Goal: Transaction & Acquisition: Book appointment/travel/reservation

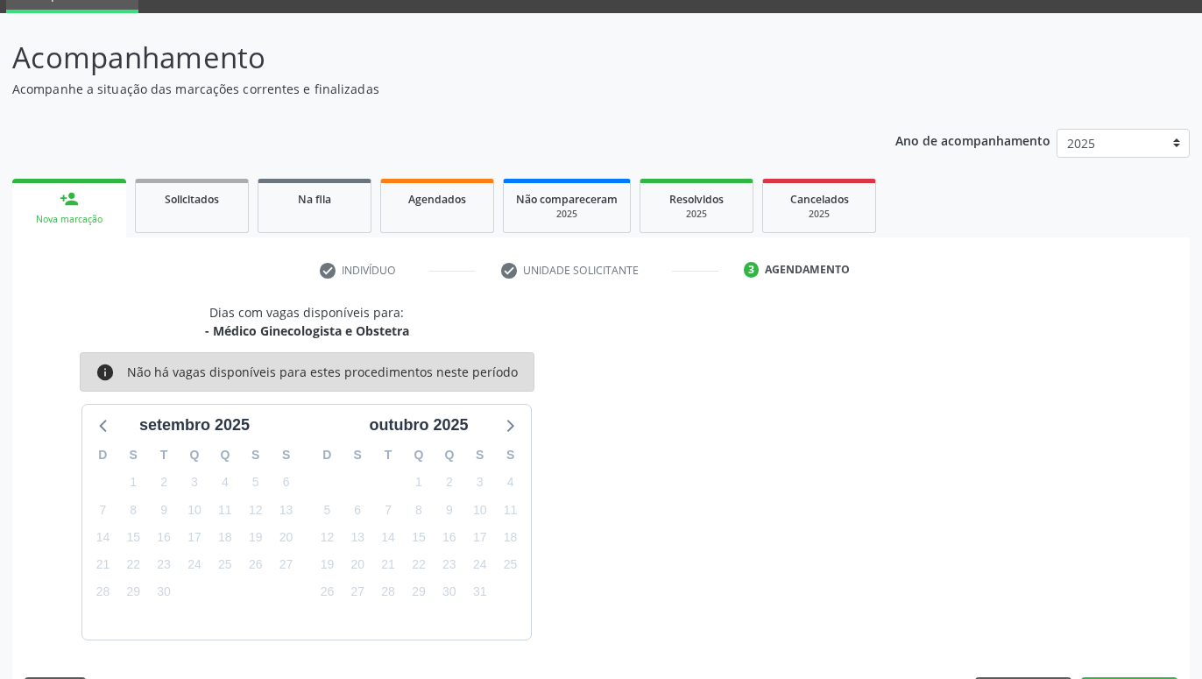
scroll to position [83, 0]
click at [83, 216] on div "Nova marcação" at bounding box center [69, 219] width 89 height 13
click at [50, 205] on link "person_add Nova marcação" at bounding box center [69, 208] width 114 height 59
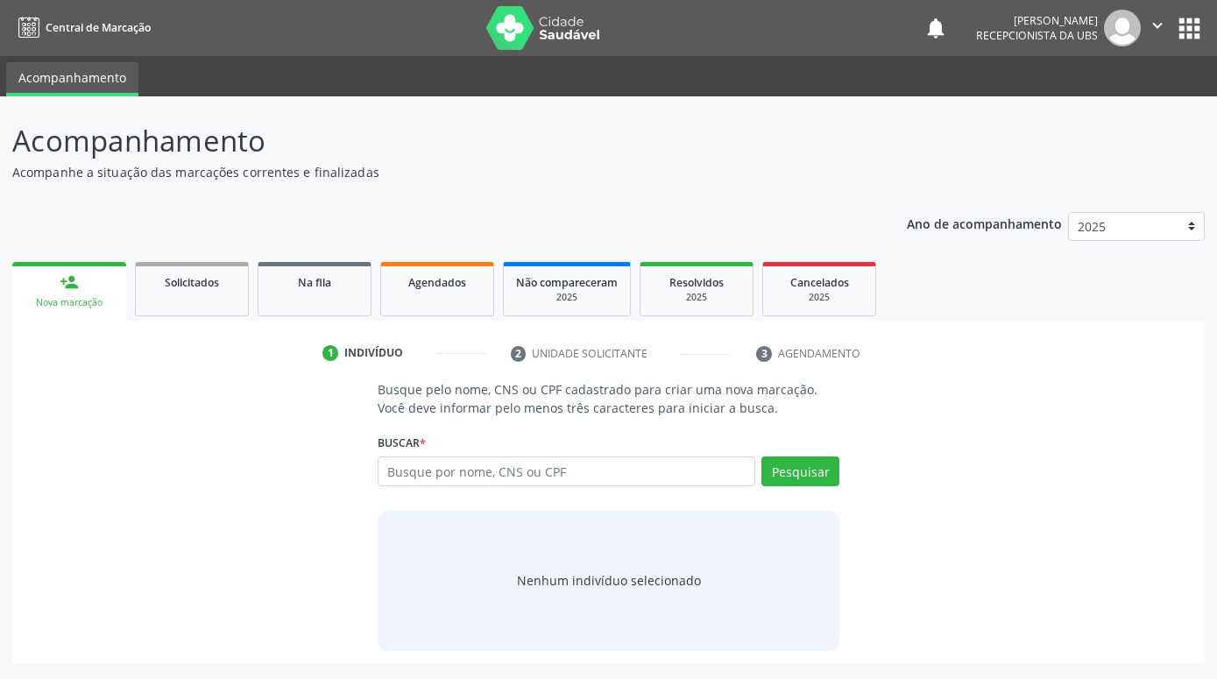
click at [490, 475] on input "text" at bounding box center [567, 471] width 378 height 30
type input "298050098104804"
click at [783, 466] on button "Pesquisar" at bounding box center [800, 471] width 78 height 30
type input "2"
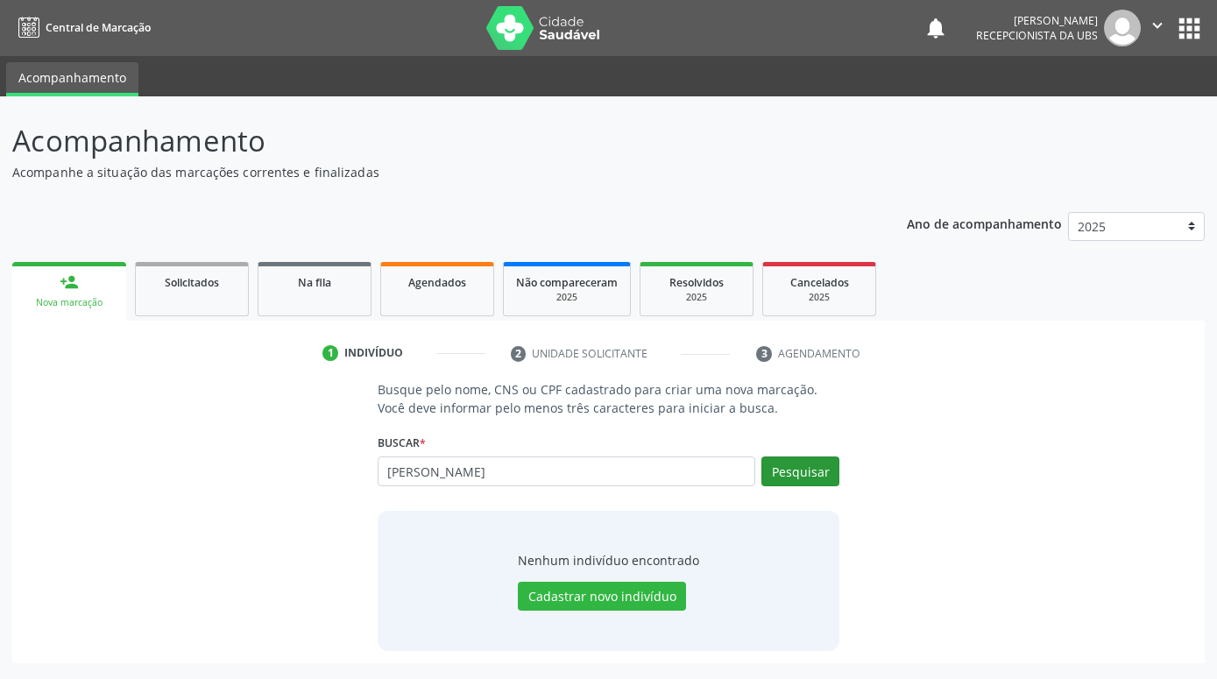
type input "[PERSON_NAME]"
click at [794, 473] on button "Pesquisar" at bounding box center [800, 471] width 78 height 30
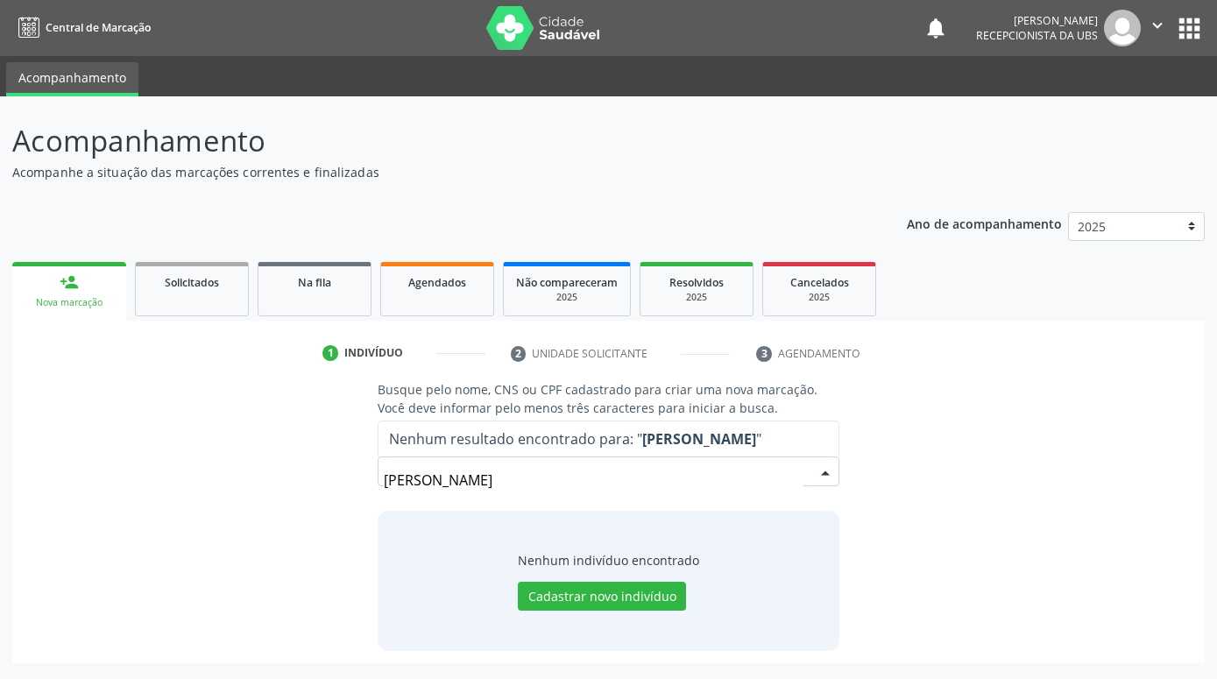
click at [453, 483] on input "[PERSON_NAME]" at bounding box center [594, 480] width 420 height 35
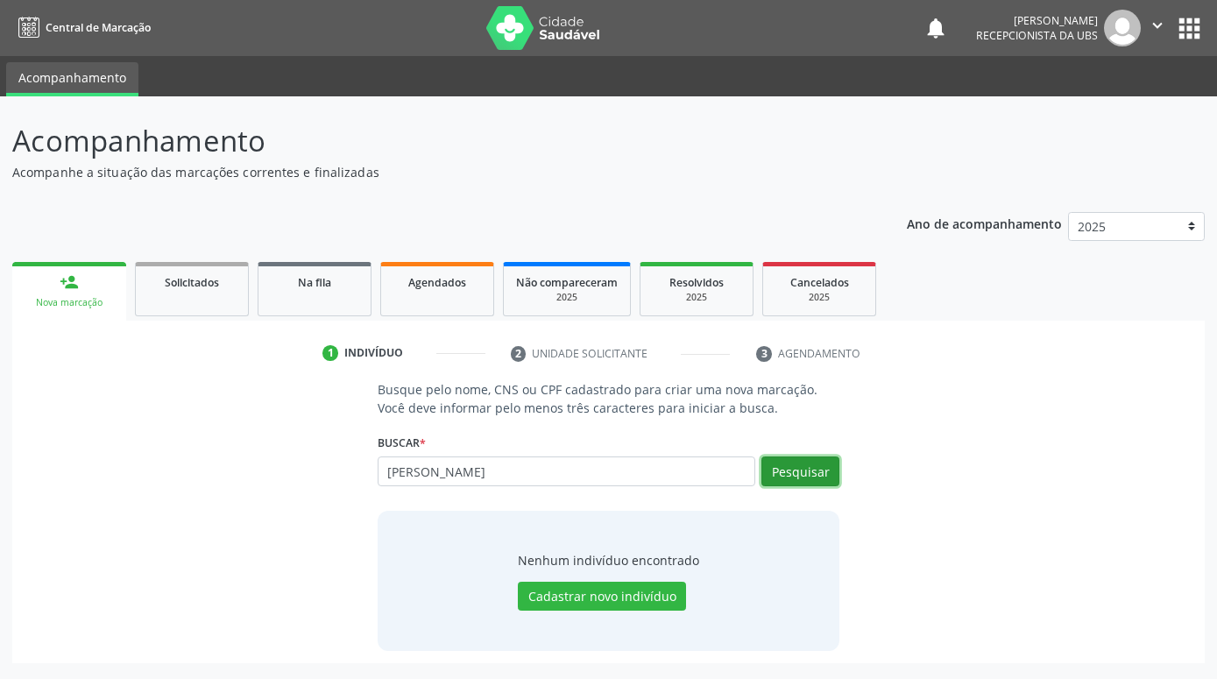
click at [808, 475] on button "Pesquisar" at bounding box center [800, 471] width 78 height 30
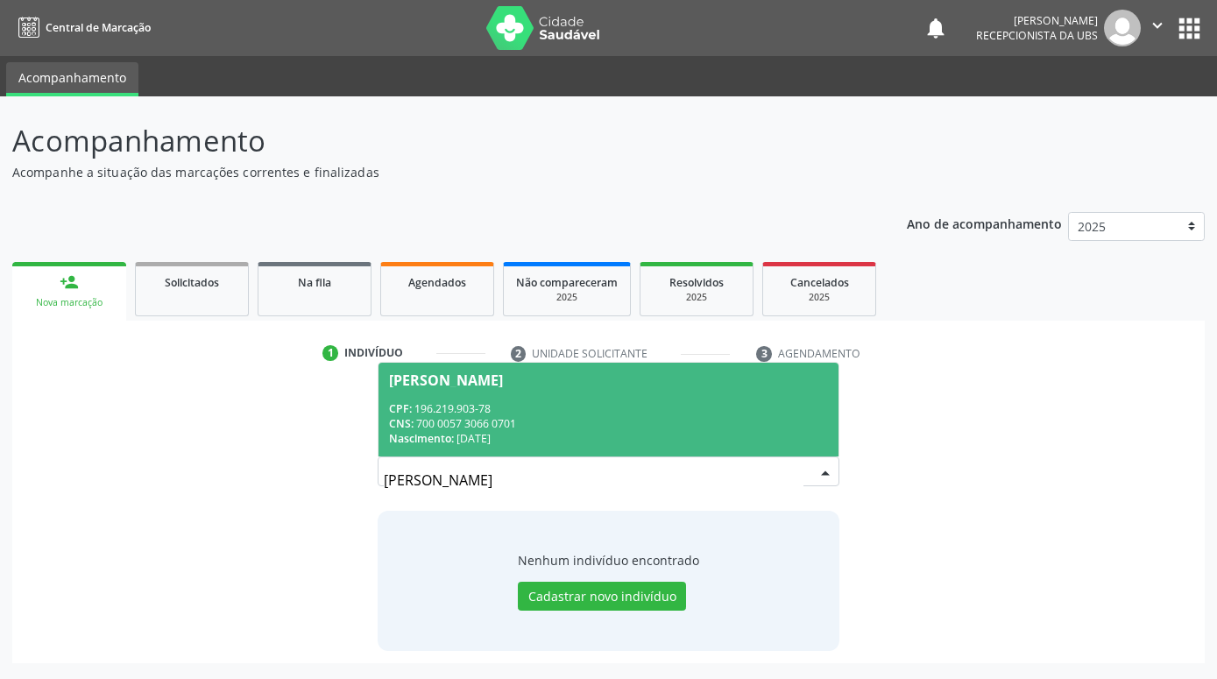
click at [707, 398] on span "[PERSON_NAME] CPF: 196.219.903-78 CNS: 700 0057 3066 0701 Nascimento: [DATE]" at bounding box center [608, 410] width 460 height 94
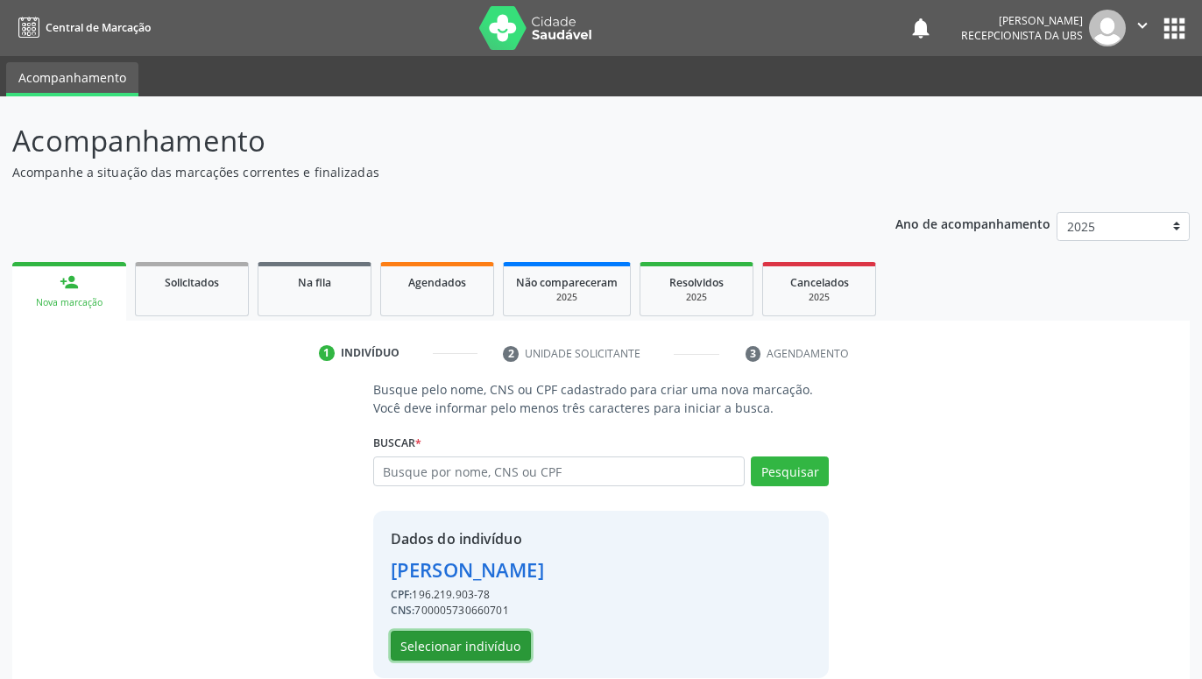
click at [504, 641] on button "Selecionar indivíduo" at bounding box center [461, 646] width 140 height 30
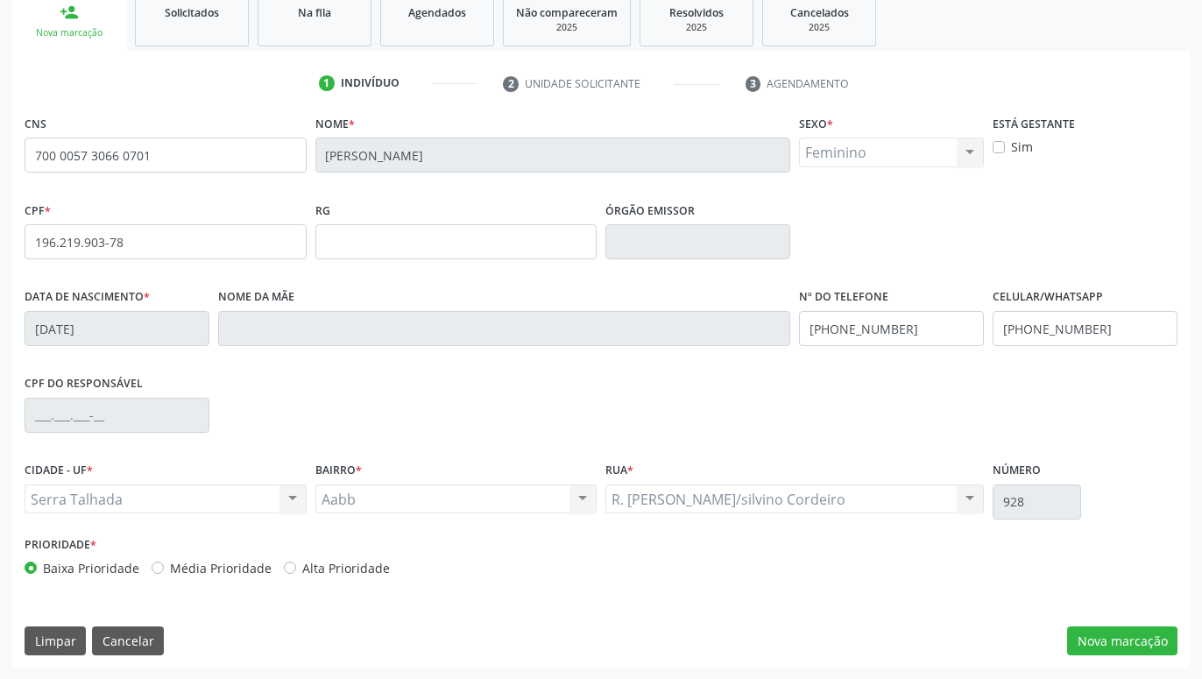
scroll to position [271, 0]
click at [1154, 639] on button "Nova marcação" at bounding box center [1122, 640] width 110 height 30
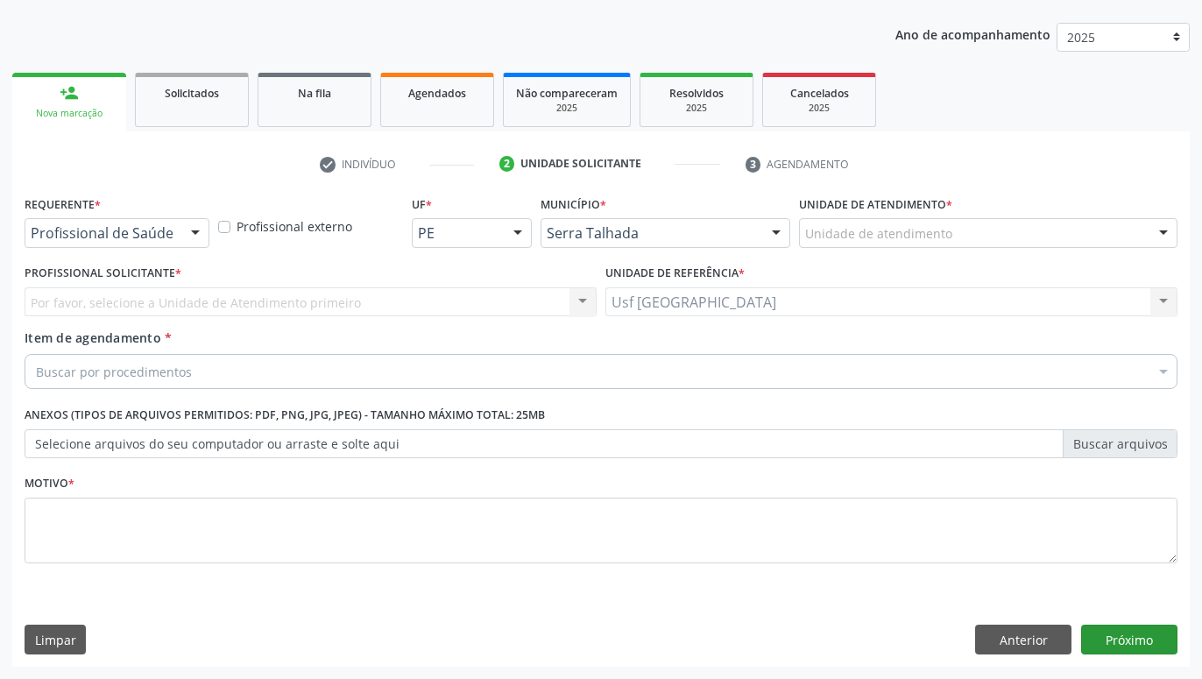
scroll to position [189, 0]
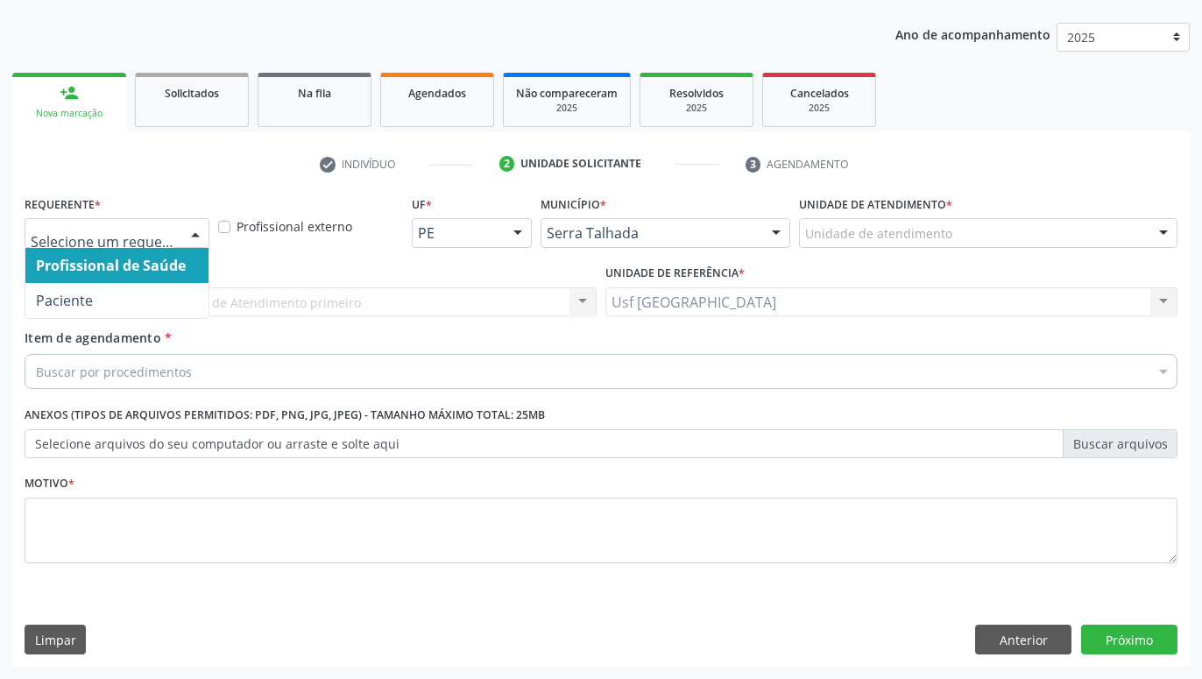
click at [198, 227] on div at bounding box center [195, 234] width 26 height 30
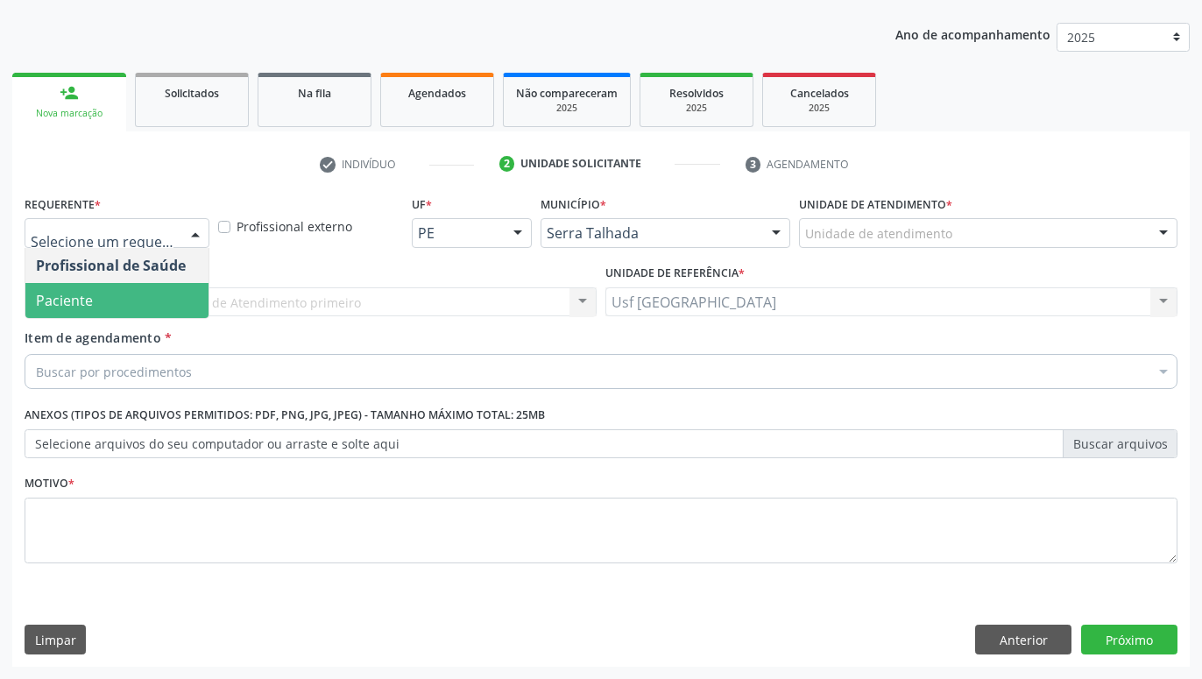
click at [118, 291] on span "Paciente" at bounding box center [116, 300] width 183 height 35
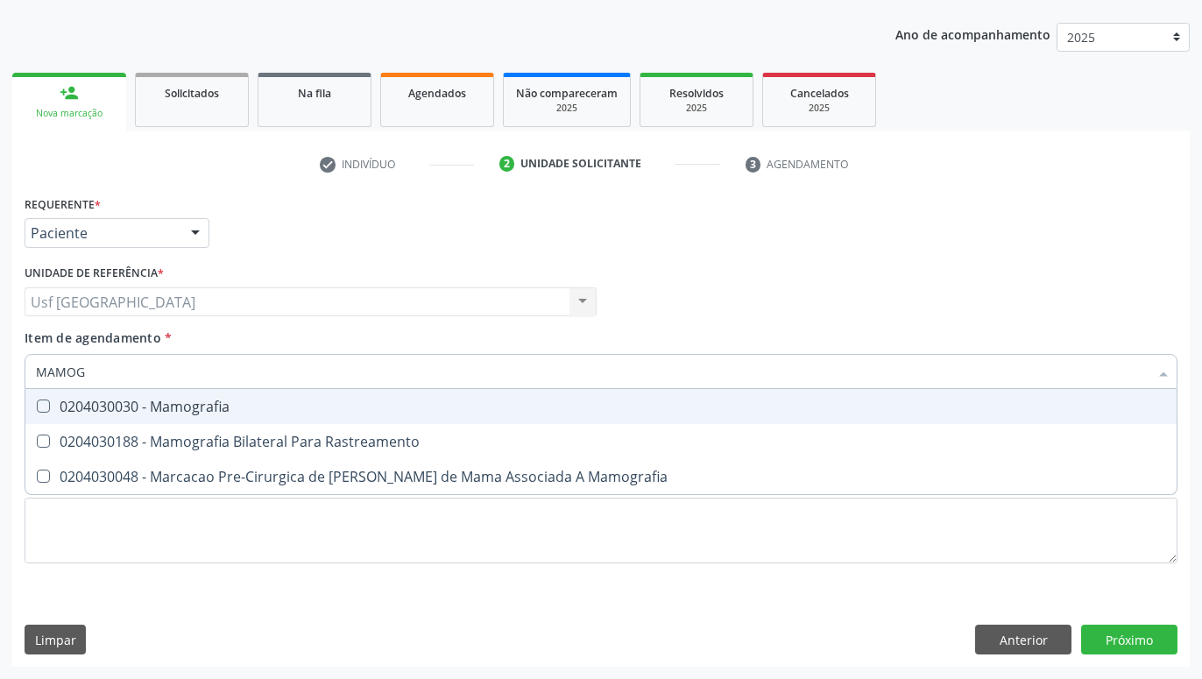
type input "MAMOGR"
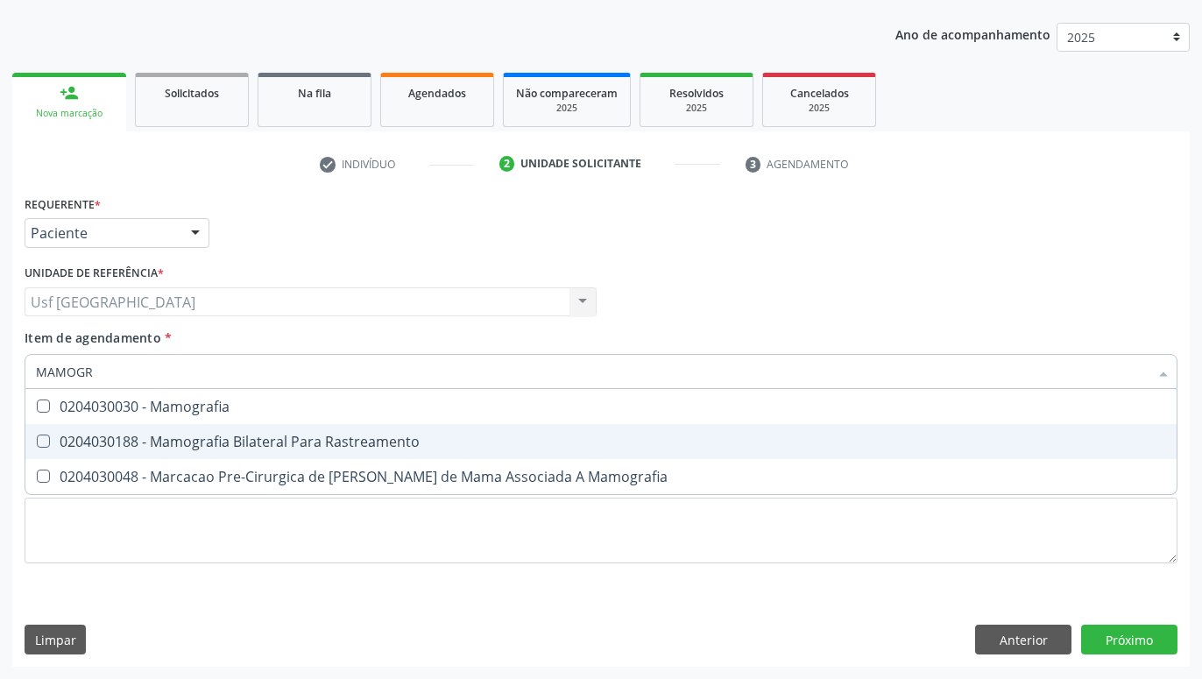
click at [215, 441] on div "0204030188 - Mamografia Bilateral Para Rastreamento" at bounding box center [601, 441] width 1130 height 14
checkbox Rastreamento "true"
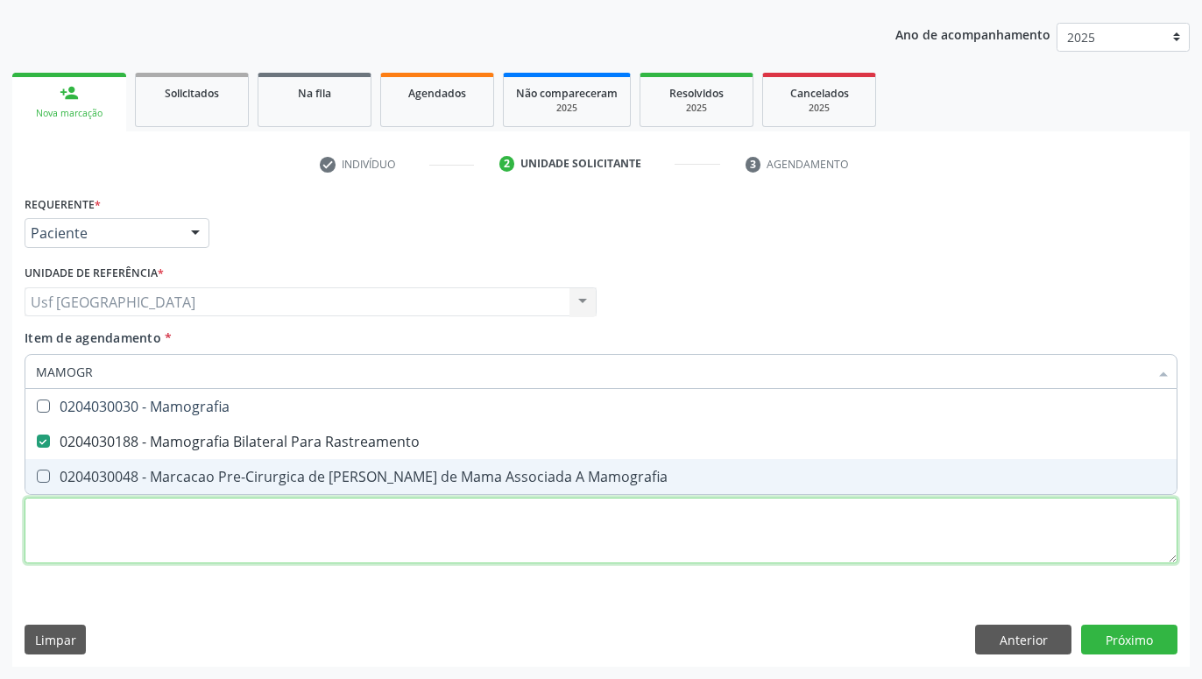
click at [233, 536] on textarea at bounding box center [601, 531] width 1153 height 67
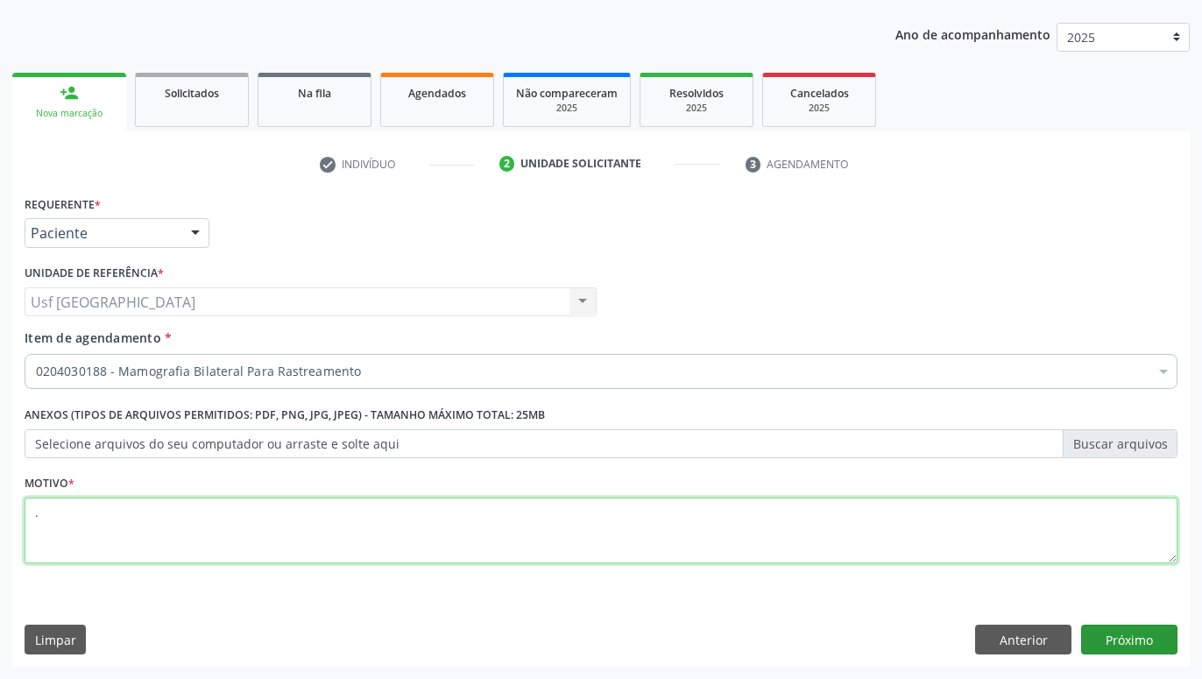
type textarea "."
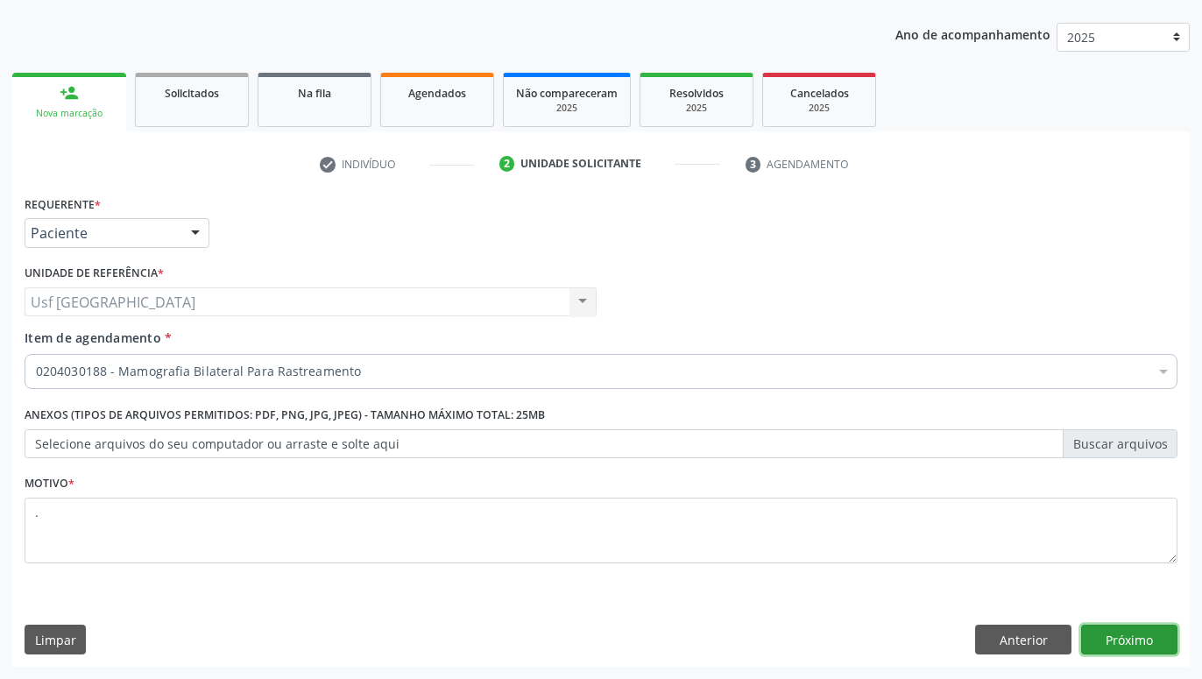
click at [1156, 632] on button "Próximo" at bounding box center [1129, 640] width 96 height 30
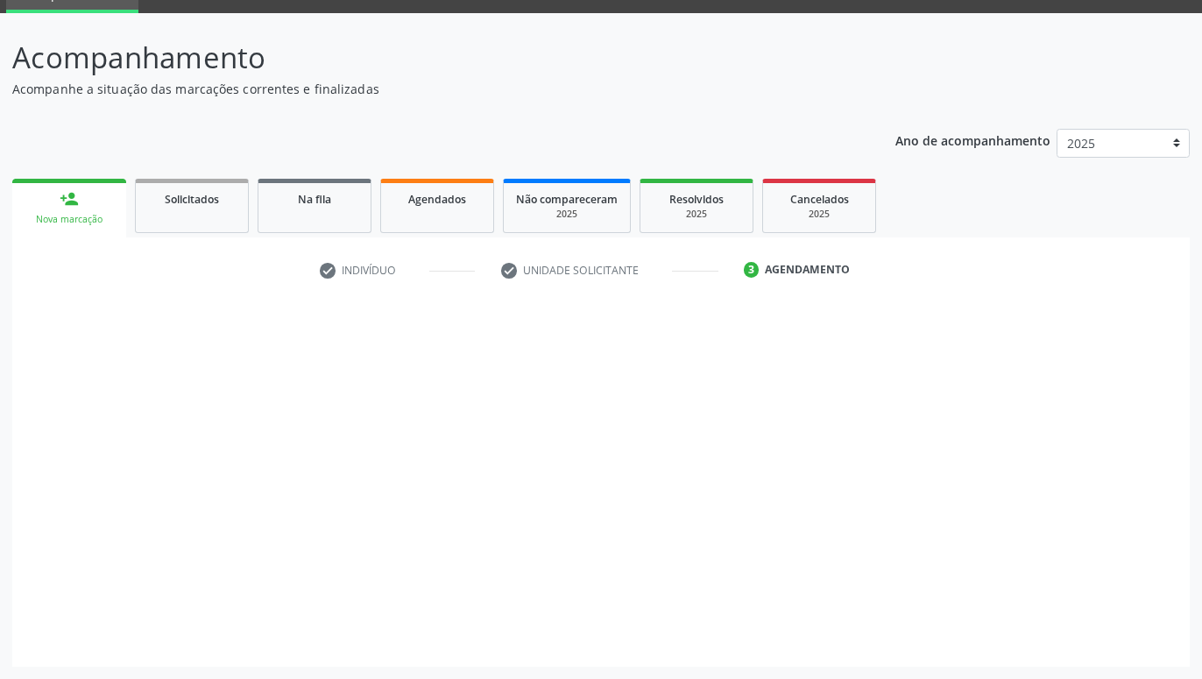
scroll to position [83, 0]
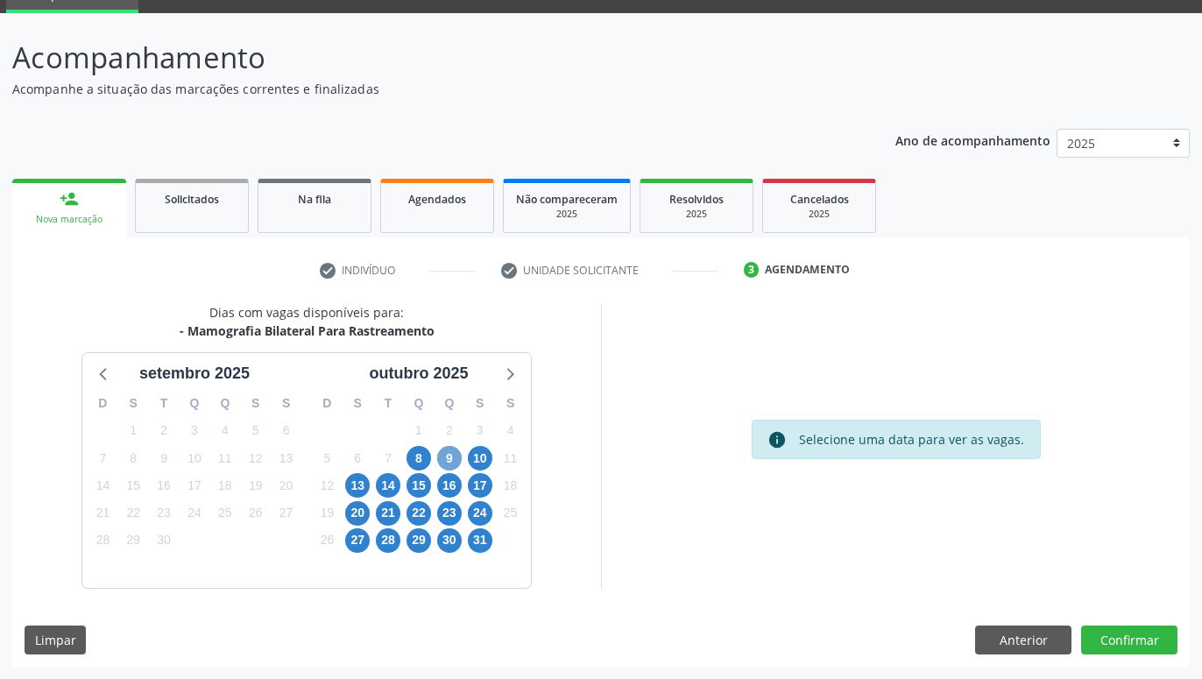
click at [447, 460] on span "9" at bounding box center [449, 458] width 25 height 25
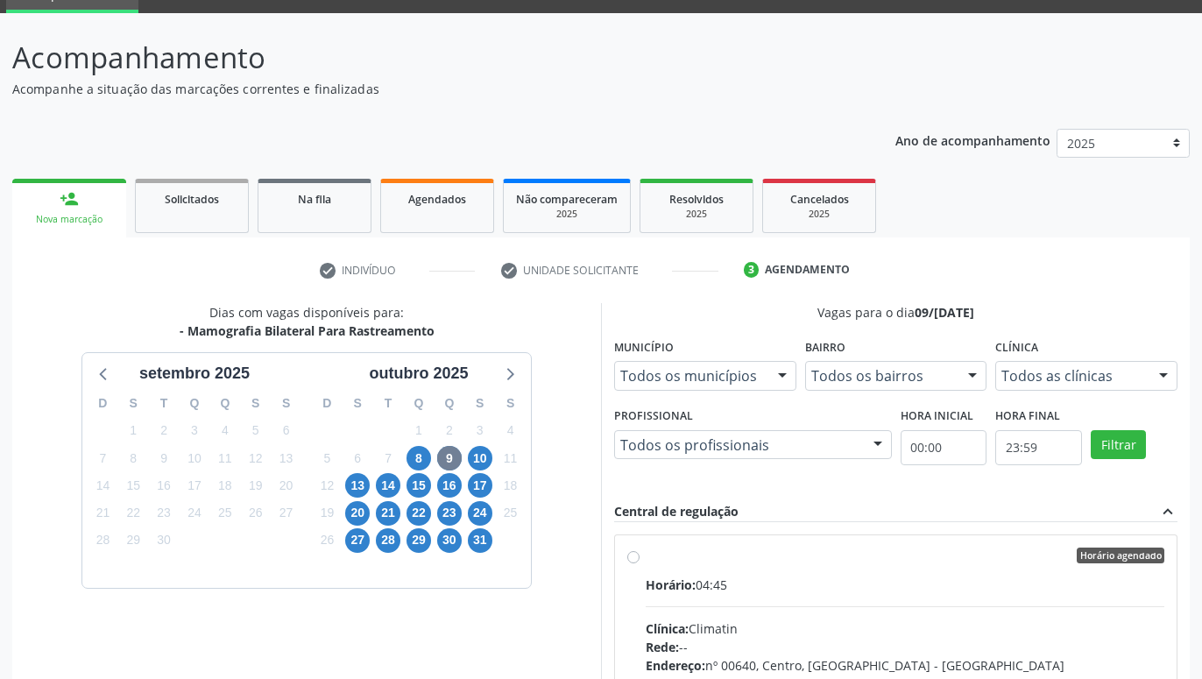
click at [646, 552] on label "Horário agendado Horário: 04:45 Clínica: Climatin Rede: -- Endereço: nº 00640, …" at bounding box center [905, 681] width 519 height 269
click at [627, 552] on input "Horário agendado Horário: 04:45 Clínica: Climatin Rede: -- Endereço: nº 00640, …" at bounding box center [633, 555] width 12 height 16
radio input "true"
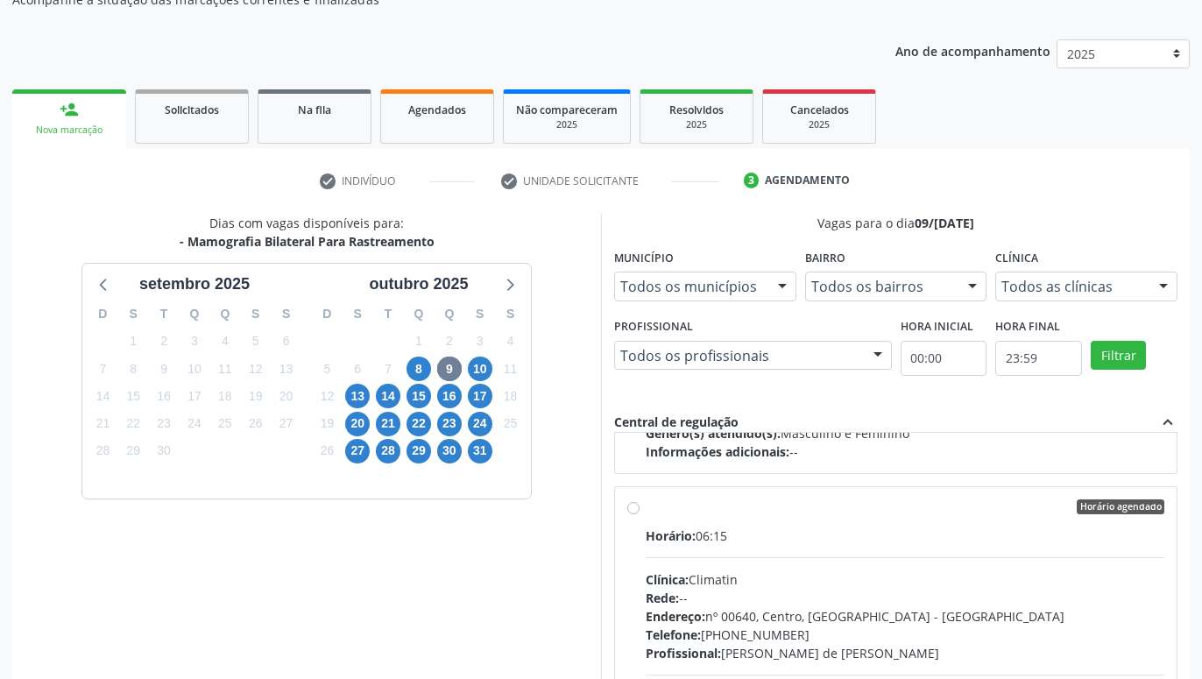
scroll to position [368, 0]
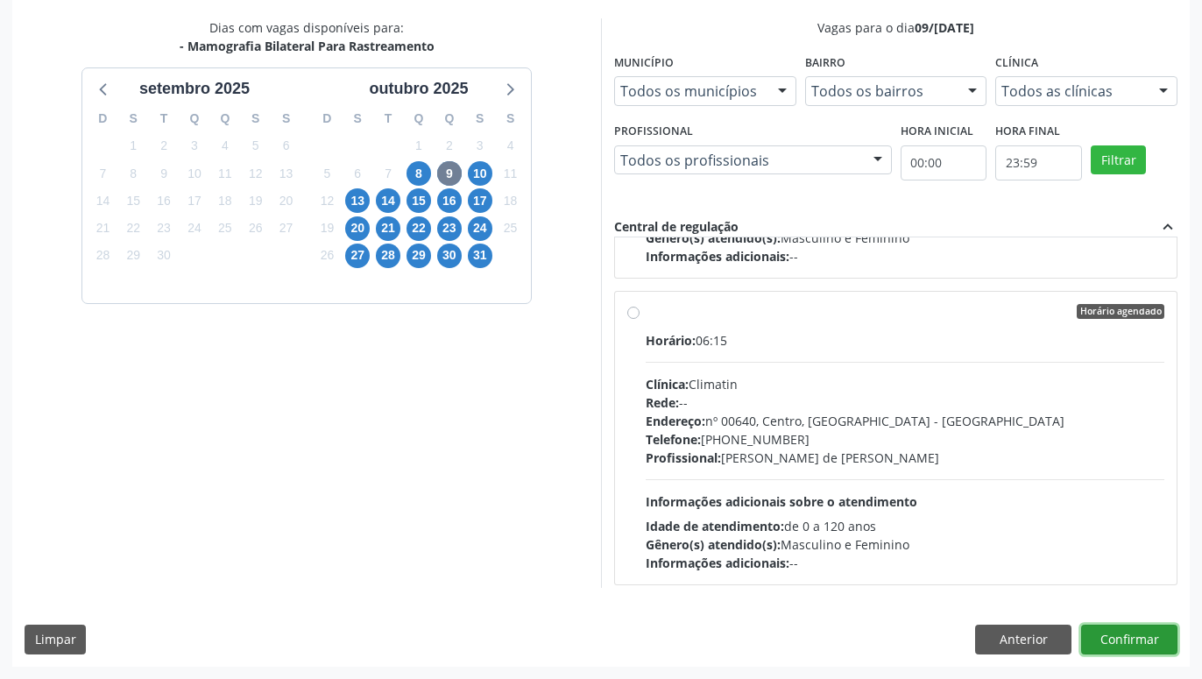
click at [1162, 644] on button "Confirmar" at bounding box center [1129, 640] width 96 height 30
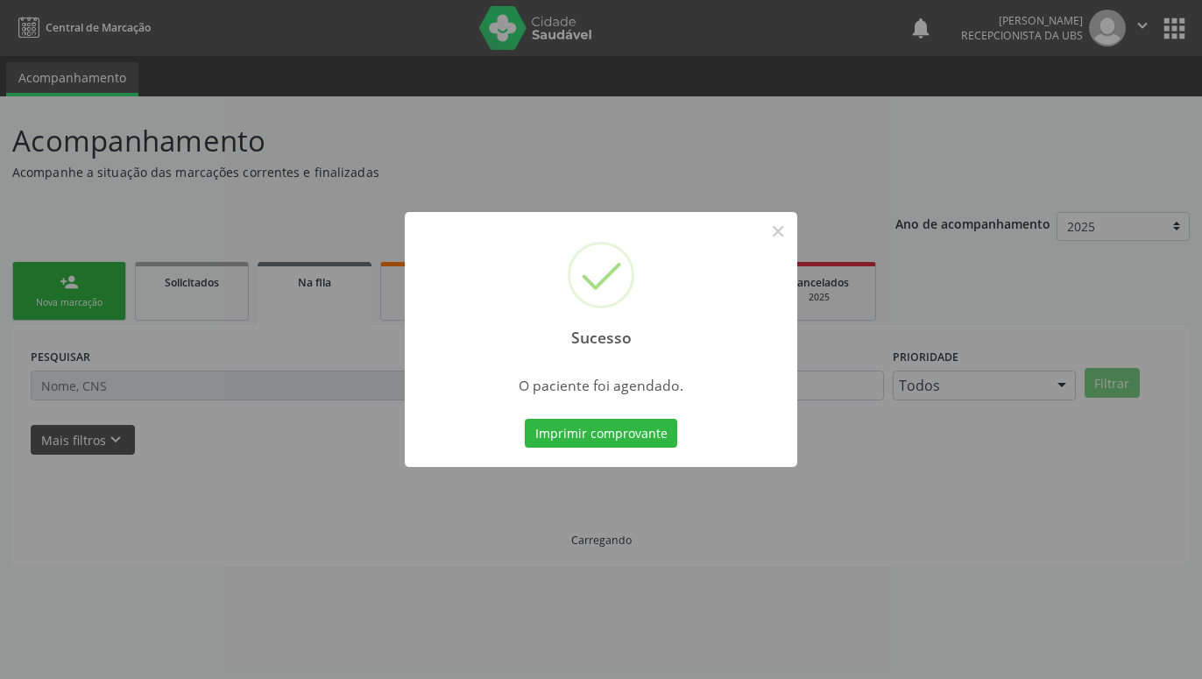
scroll to position [0, 0]
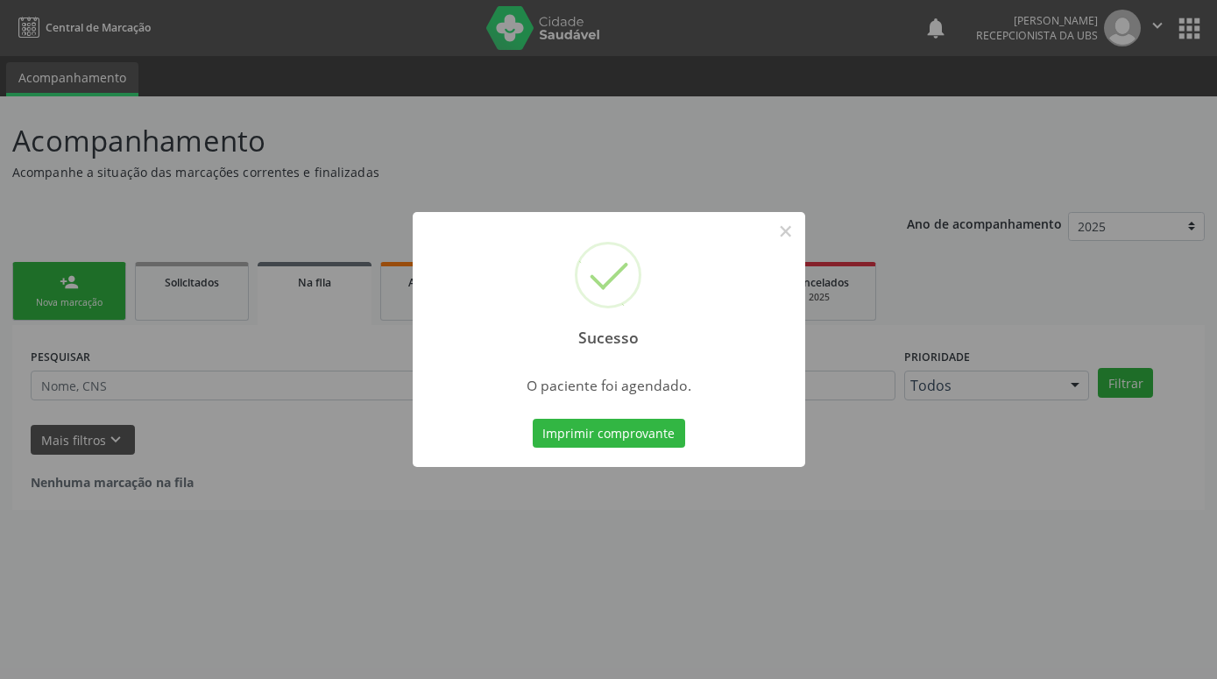
click at [533, 419] on button "Imprimir comprovante" at bounding box center [609, 434] width 152 height 30
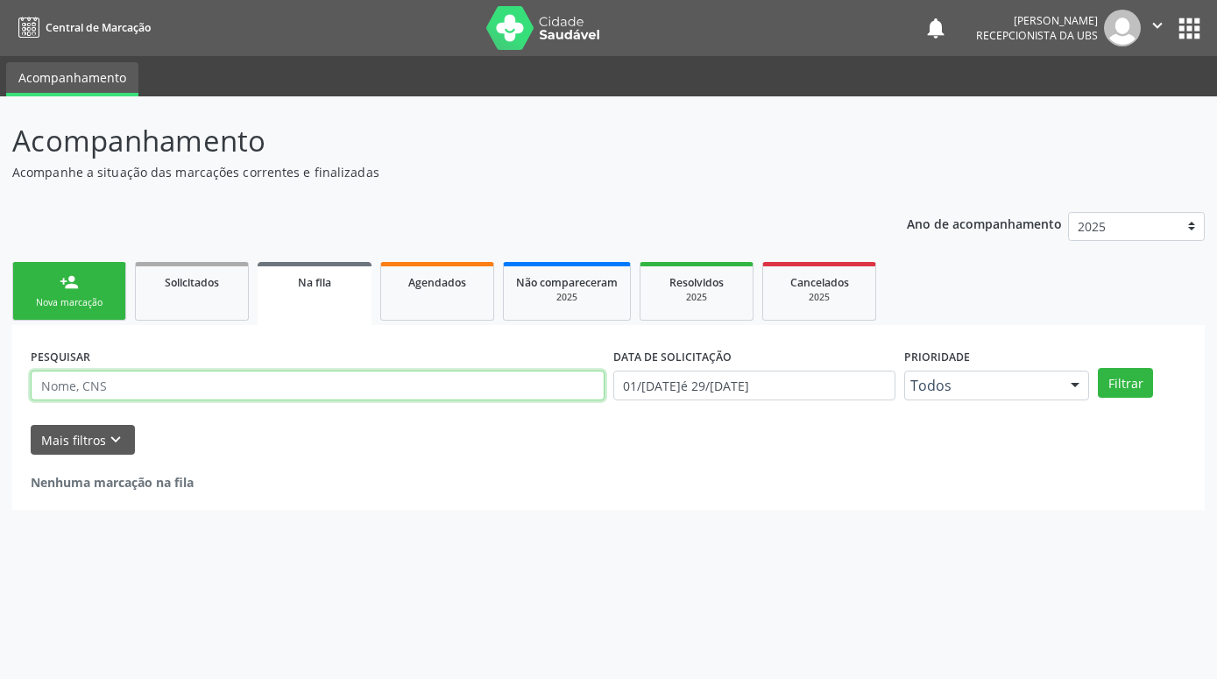
click at [284, 390] on input "text" at bounding box center [318, 386] width 574 height 30
click at [60, 300] on div "Nova marcação" at bounding box center [69, 302] width 88 height 13
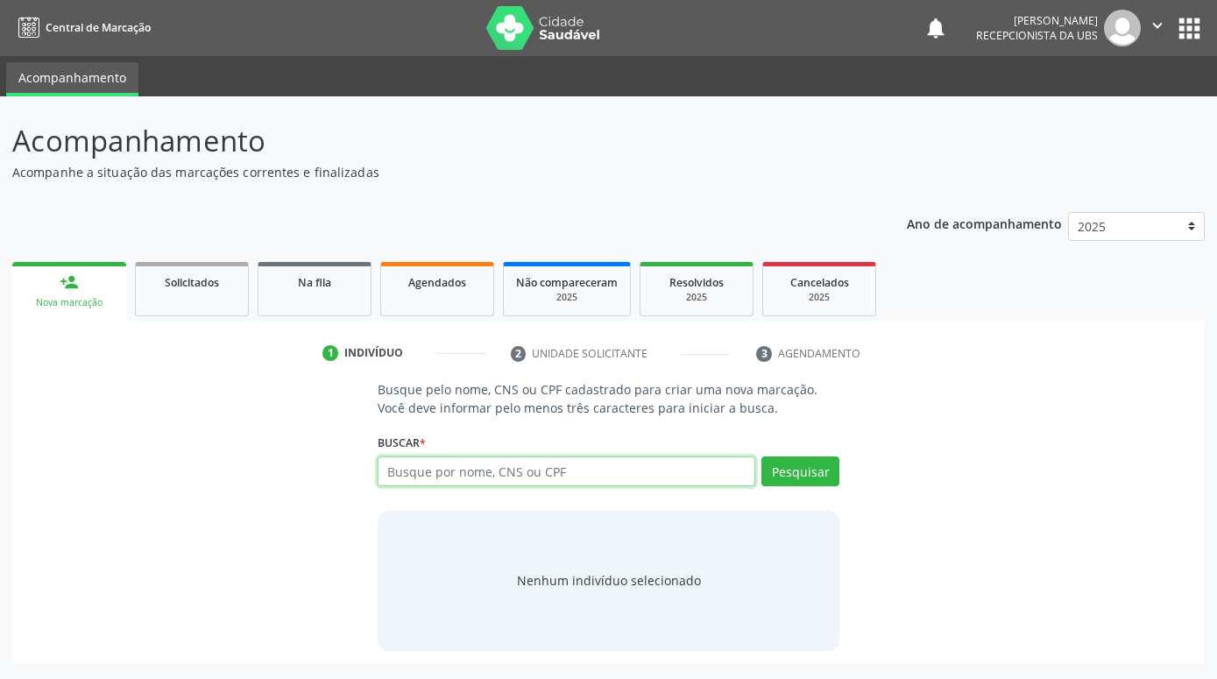
click at [630, 473] on input "text" at bounding box center [567, 471] width 378 height 30
paste input "706807764346221"
type input "706807764346221"
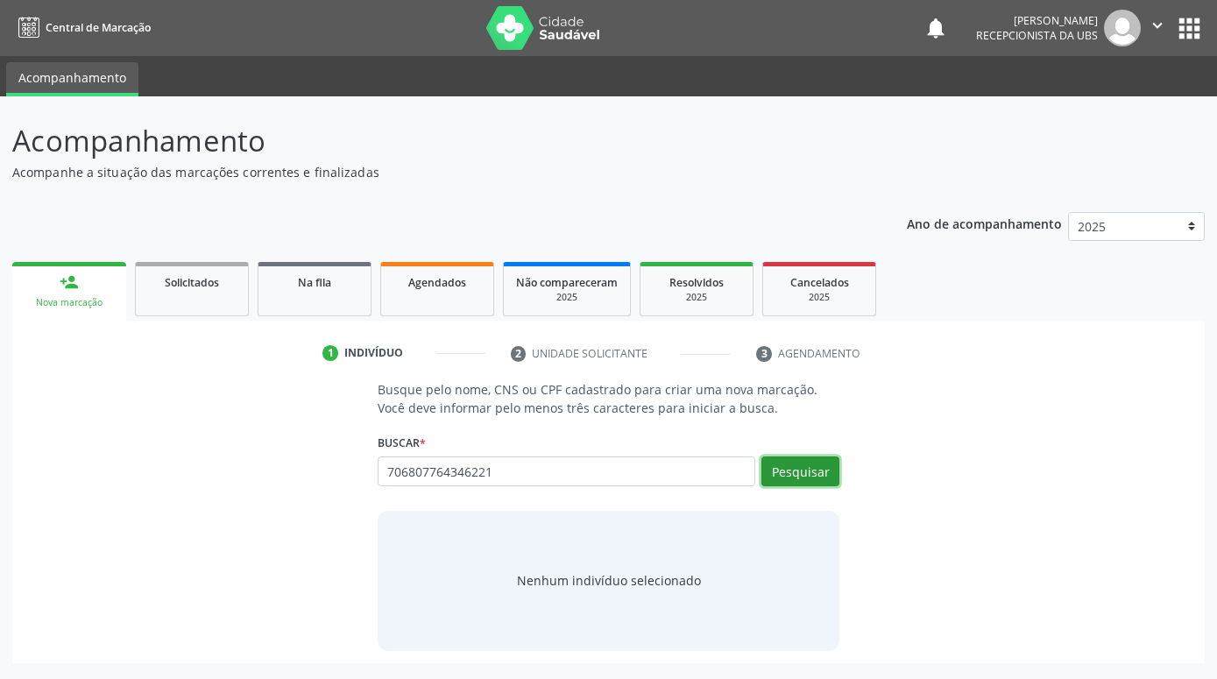
click at [803, 470] on button "Pesquisar" at bounding box center [800, 471] width 78 height 30
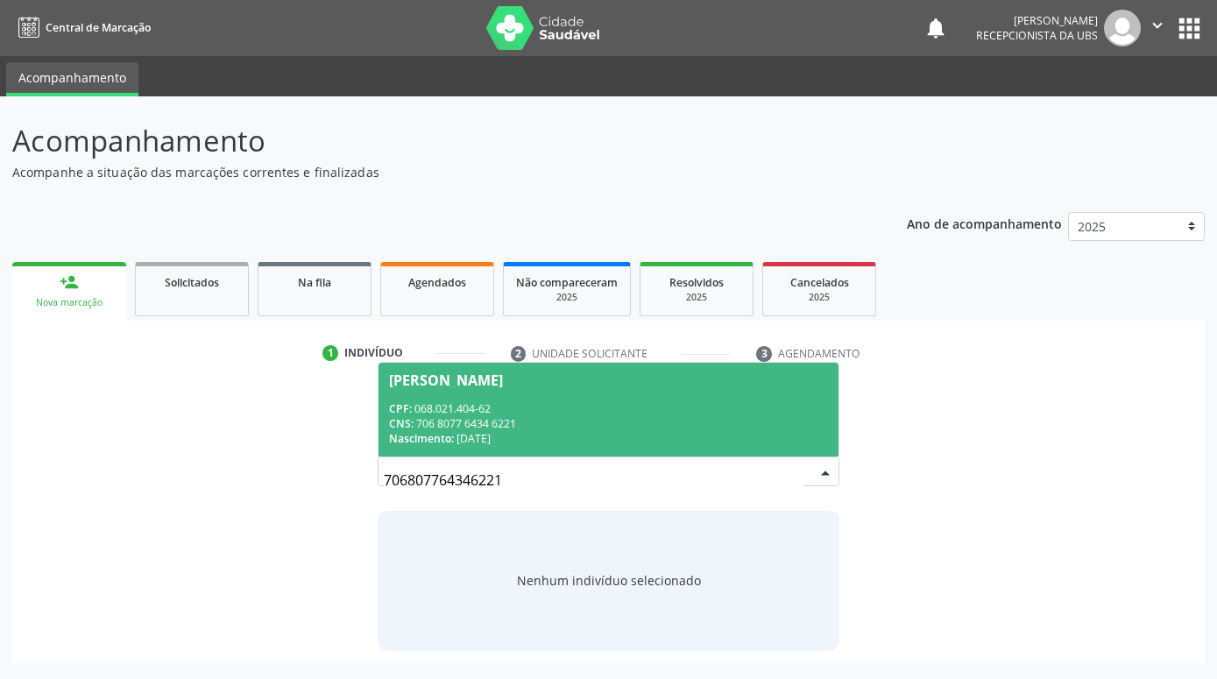
click at [739, 406] on div "CPF: 068.021.404-62" at bounding box center [608, 408] width 439 height 15
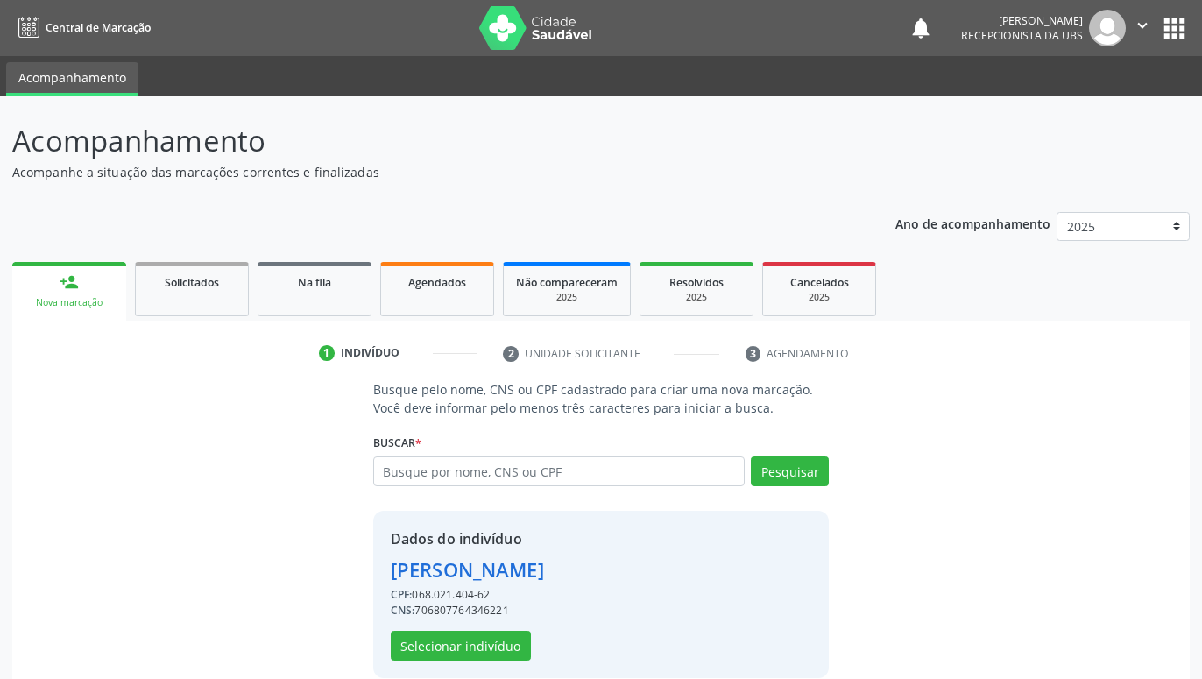
scroll to position [24, 0]
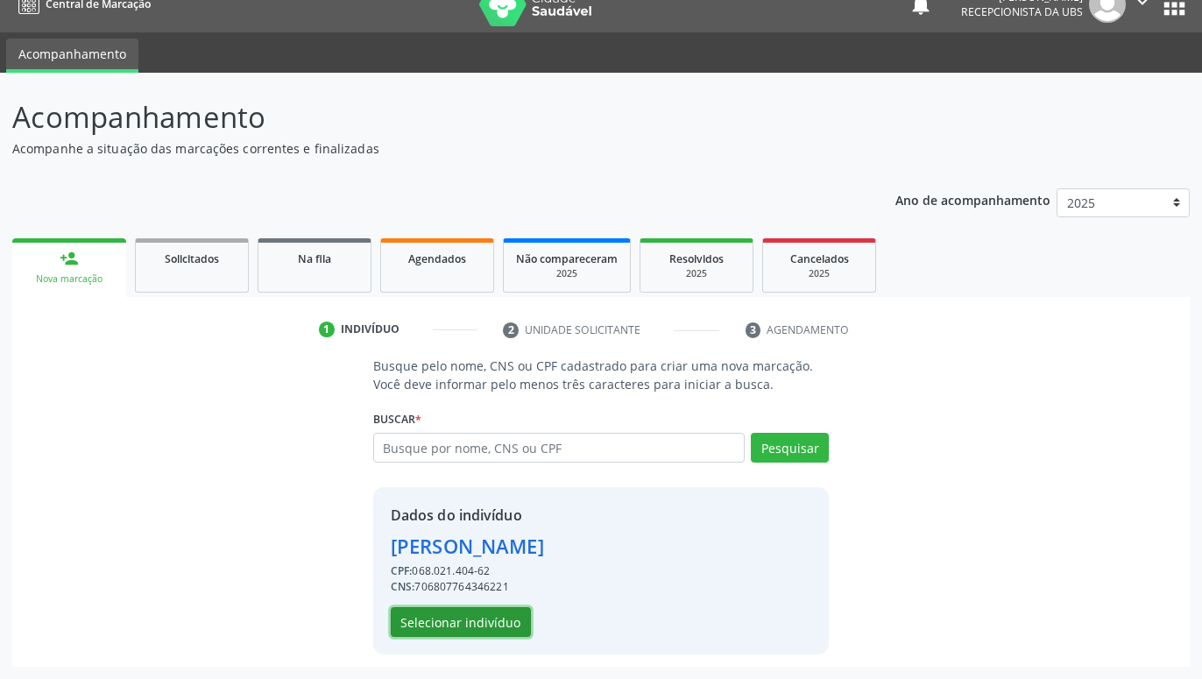
click at [463, 632] on button "Selecionar indivíduo" at bounding box center [461, 622] width 140 height 30
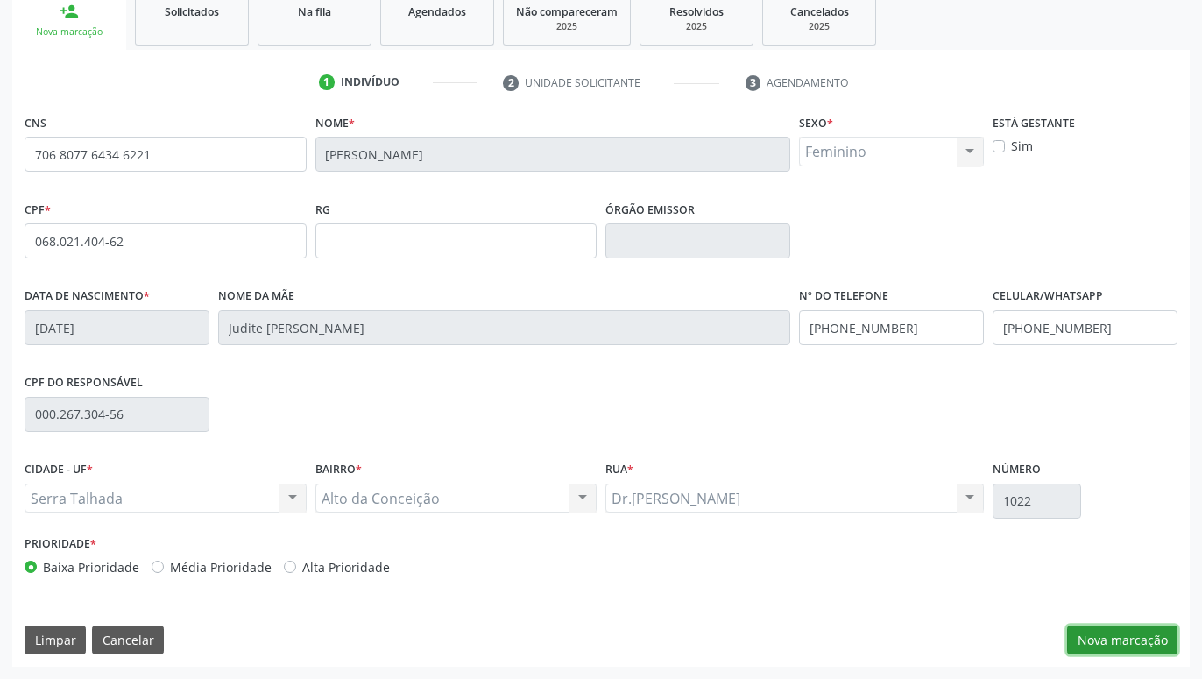
click at [1105, 643] on button "Nova marcação" at bounding box center [1122, 640] width 110 height 30
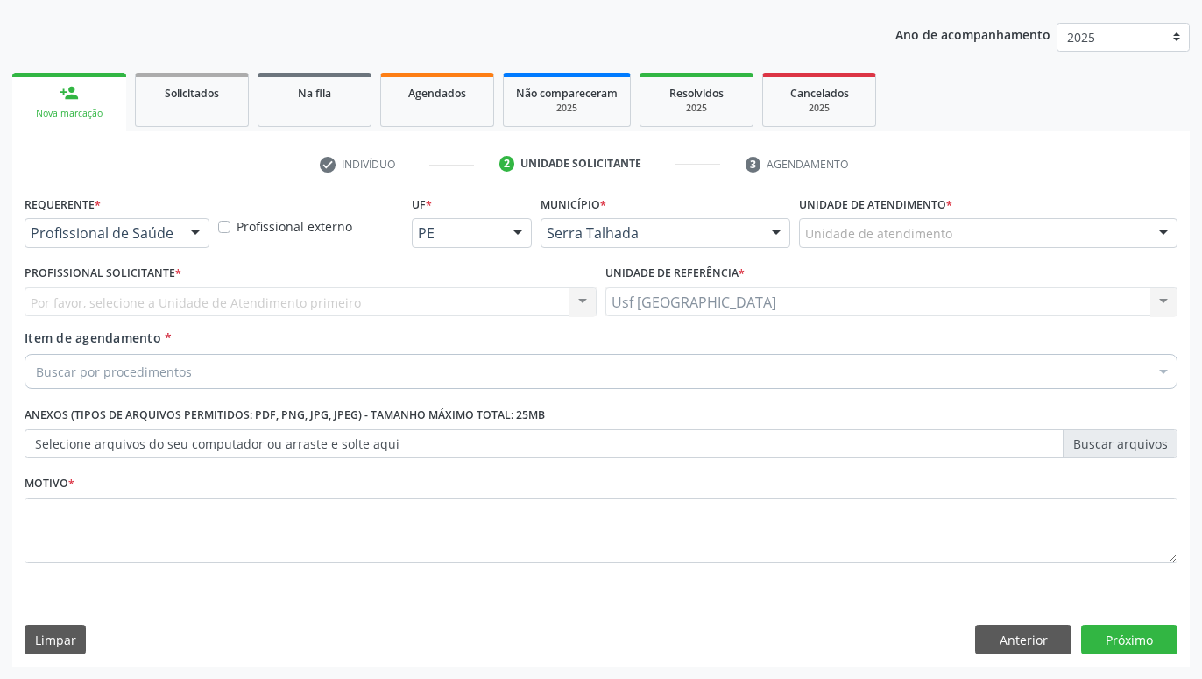
click at [193, 237] on div at bounding box center [195, 234] width 26 height 30
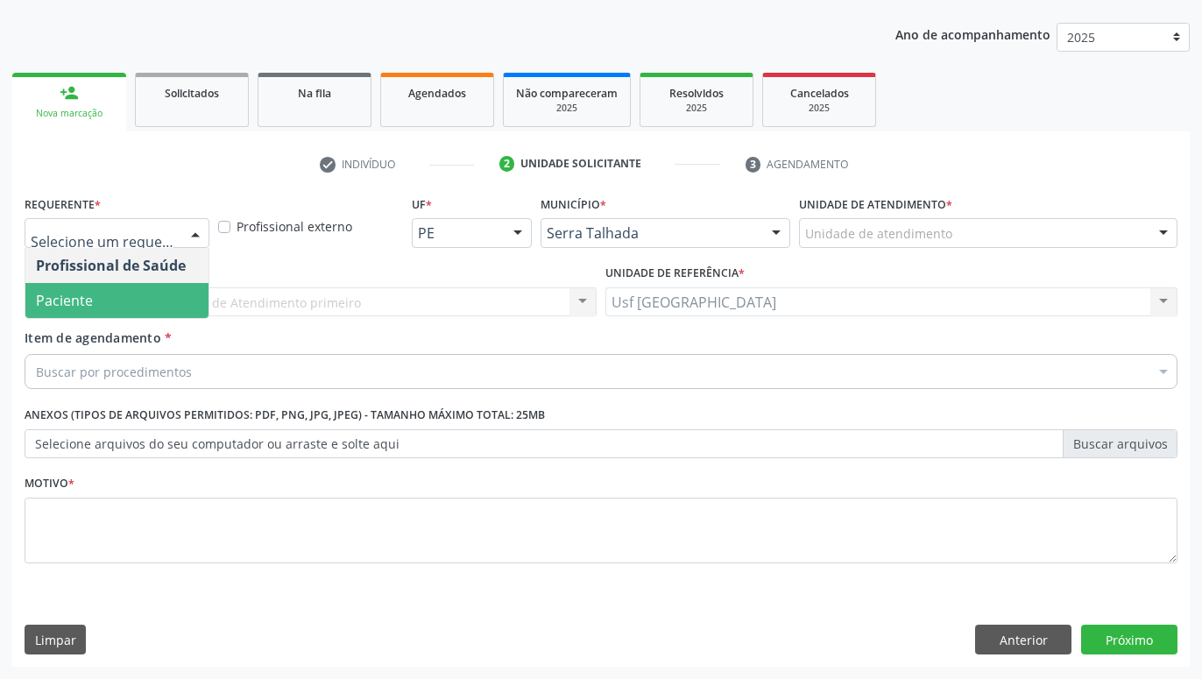
click at [142, 301] on span "Paciente" at bounding box center [116, 300] width 183 height 35
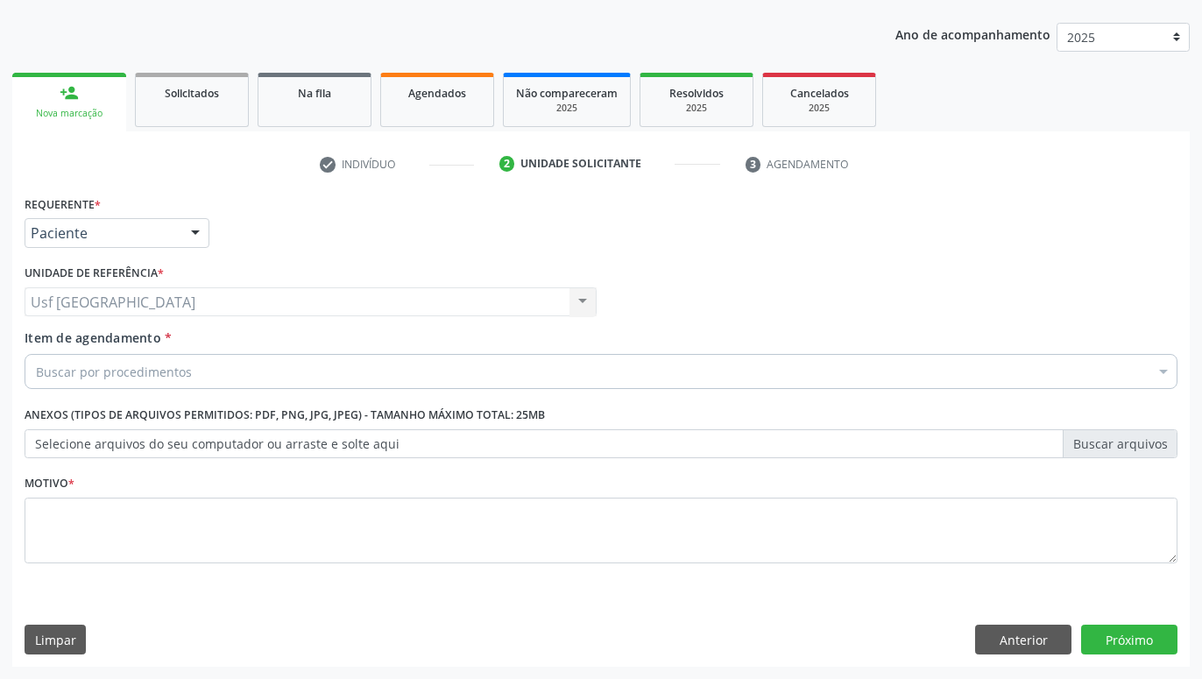
click at [190, 371] on div "Buscar por procedimentos" at bounding box center [601, 371] width 1153 height 35
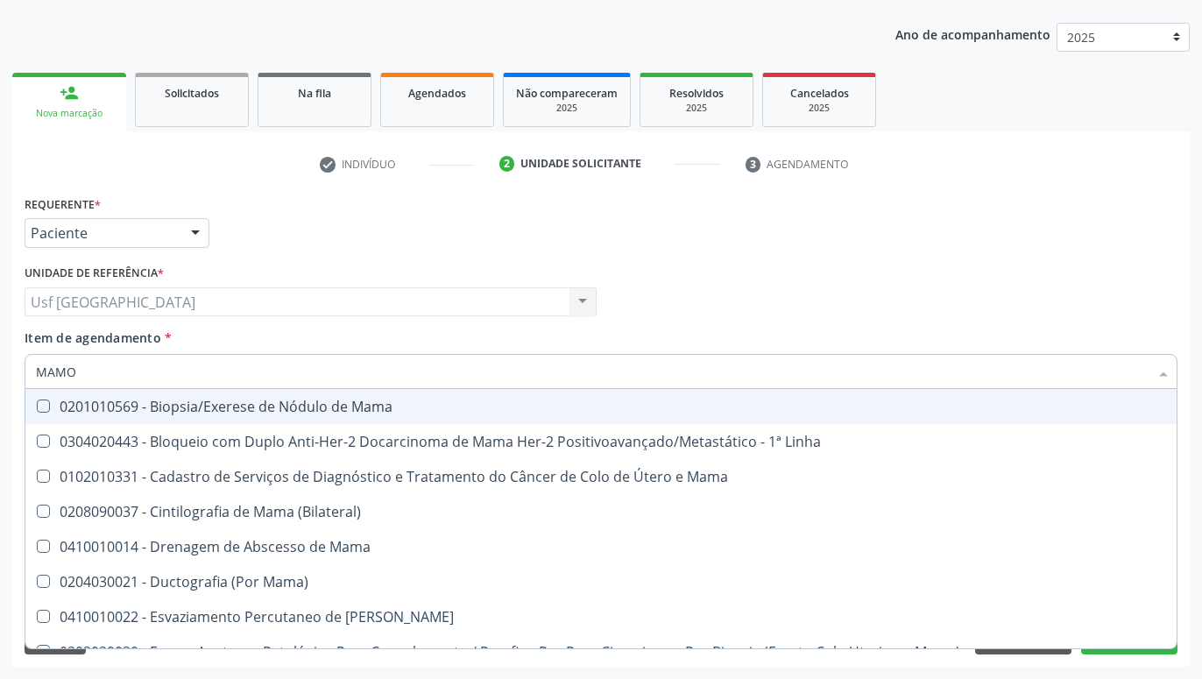
type input "MAMOG"
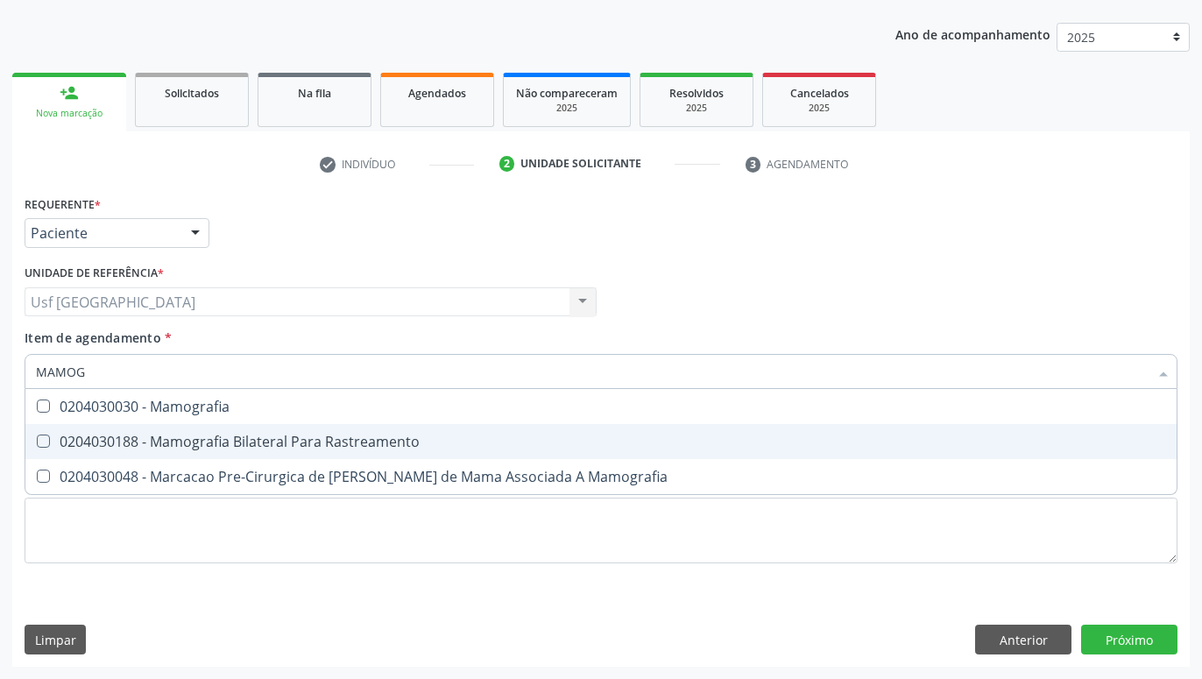
click at [258, 444] on div "0204030188 - Mamografia Bilateral Para Rastreamento" at bounding box center [601, 441] width 1130 height 14
checkbox Rastreamento "true"
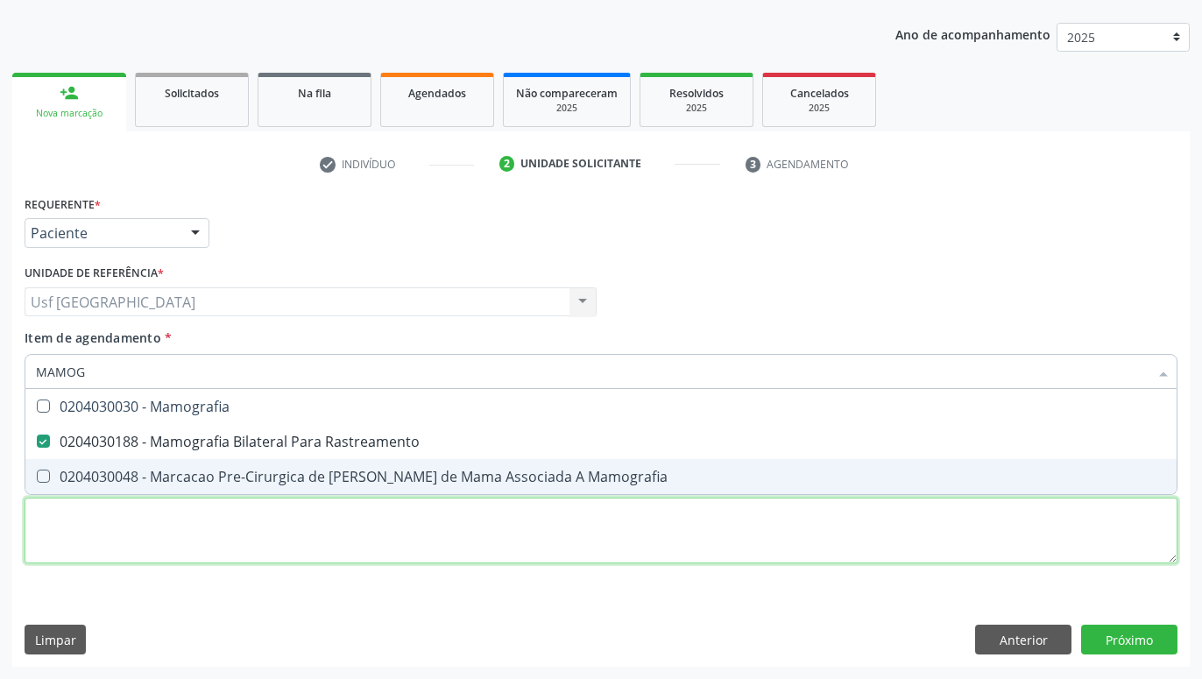
click at [291, 523] on textarea at bounding box center [601, 531] width 1153 height 67
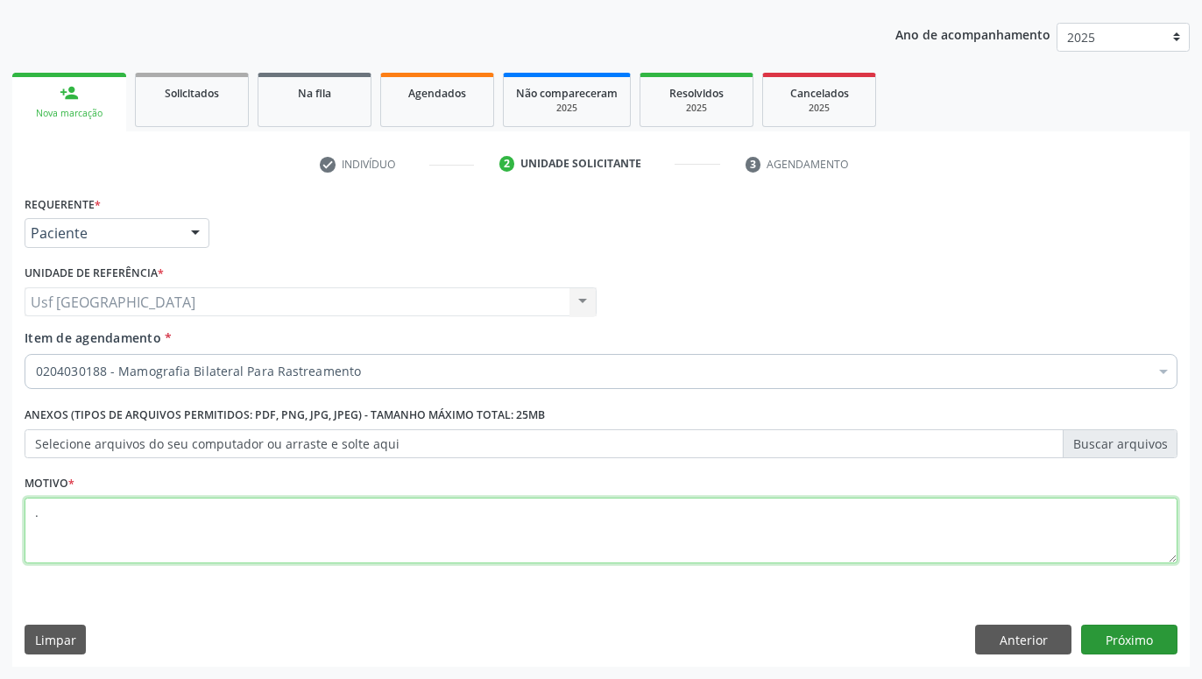
type textarea "."
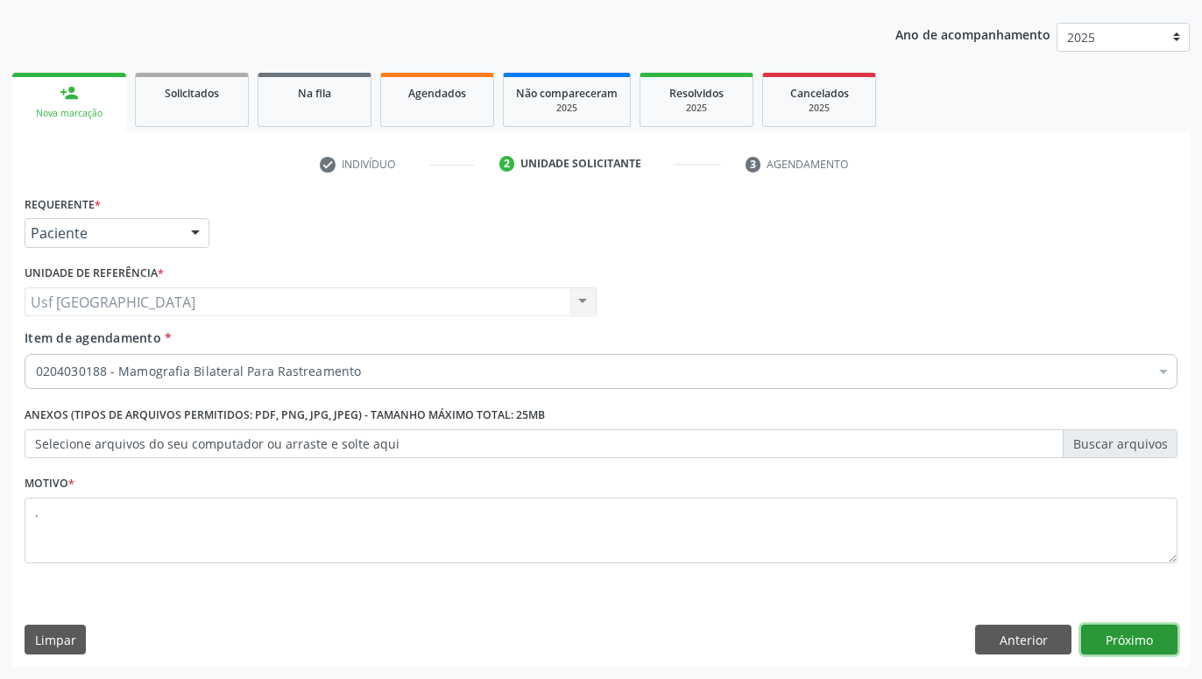
click at [1107, 646] on button "Próximo" at bounding box center [1129, 640] width 96 height 30
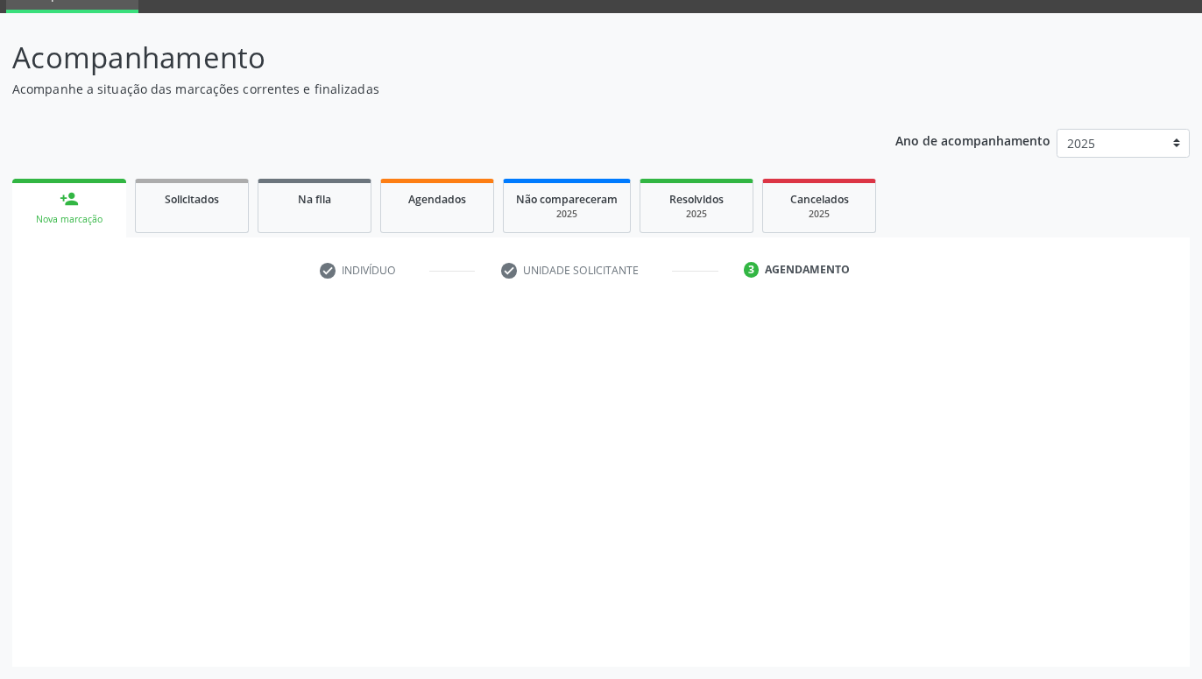
scroll to position [83, 0]
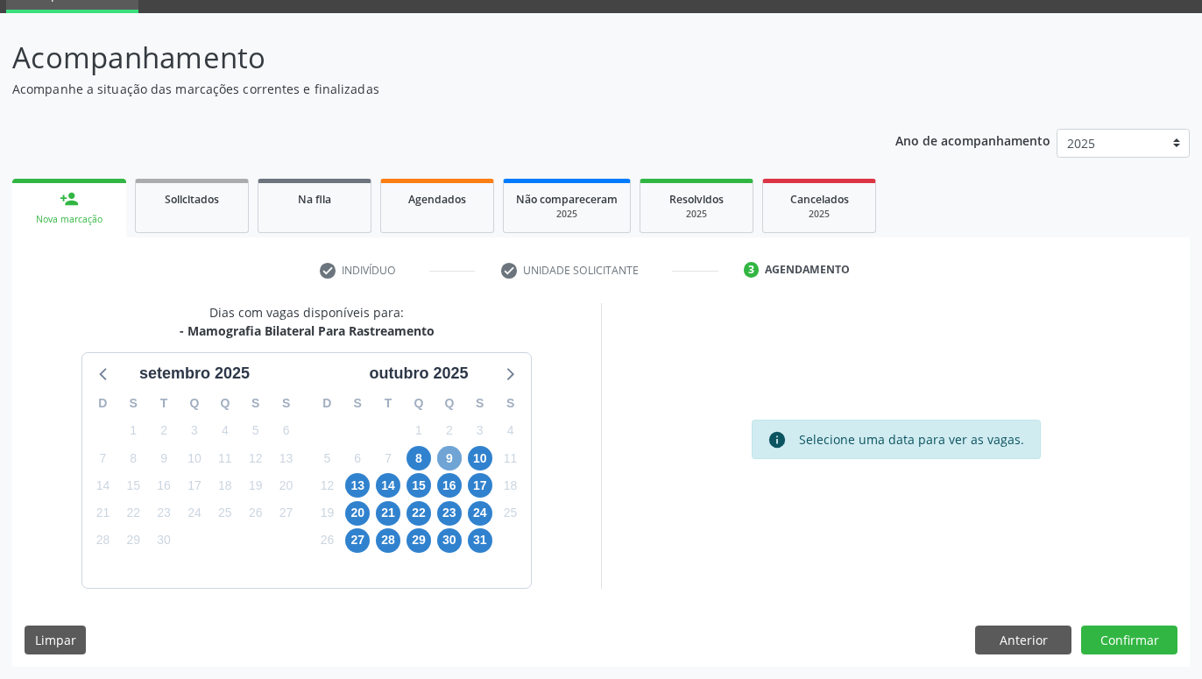
click at [452, 460] on span "9" at bounding box center [449, 458] width 25 height 25
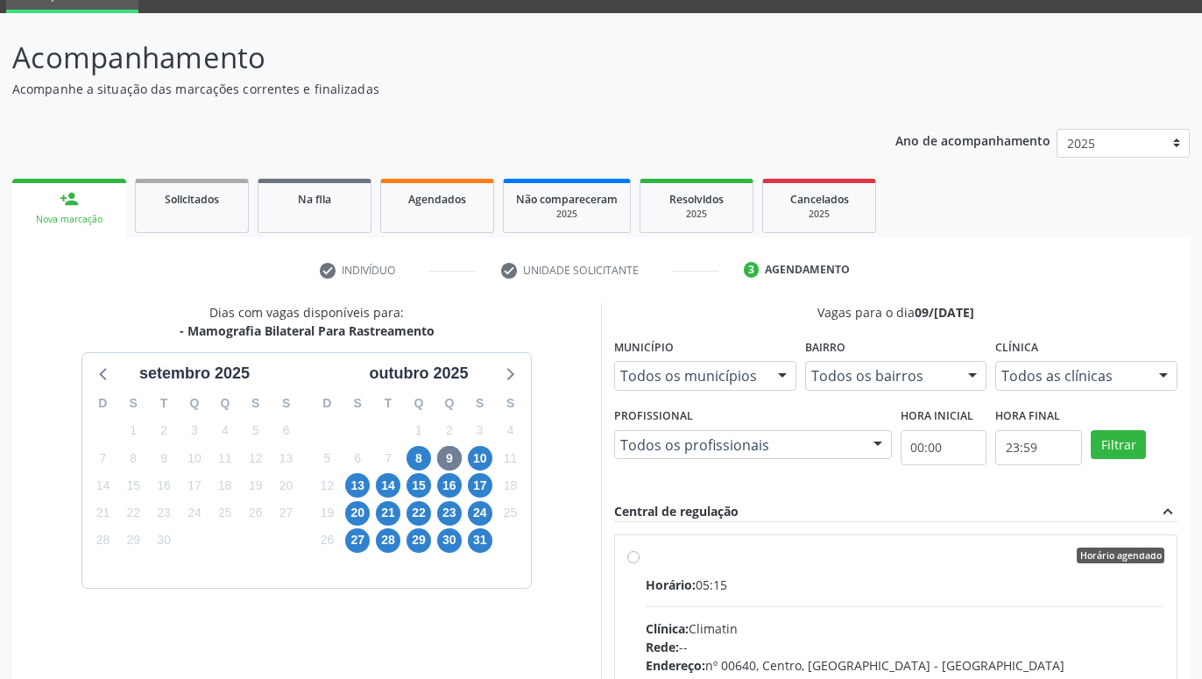
click at [646, 559] on label "Horário agendado Horário: 05:15 Clínica: Climatin Rede: -- Endereço: nº 00640, …" at bounding box center [905, 681] width 519 height 269
click at [638, 559] on input "Horário agendado Horário: 05:15 Clínica: Climatin Rede: -- Endereço: nº 00640, …" at bounding box center [633, 555] width 12 height 16
radio input "true"
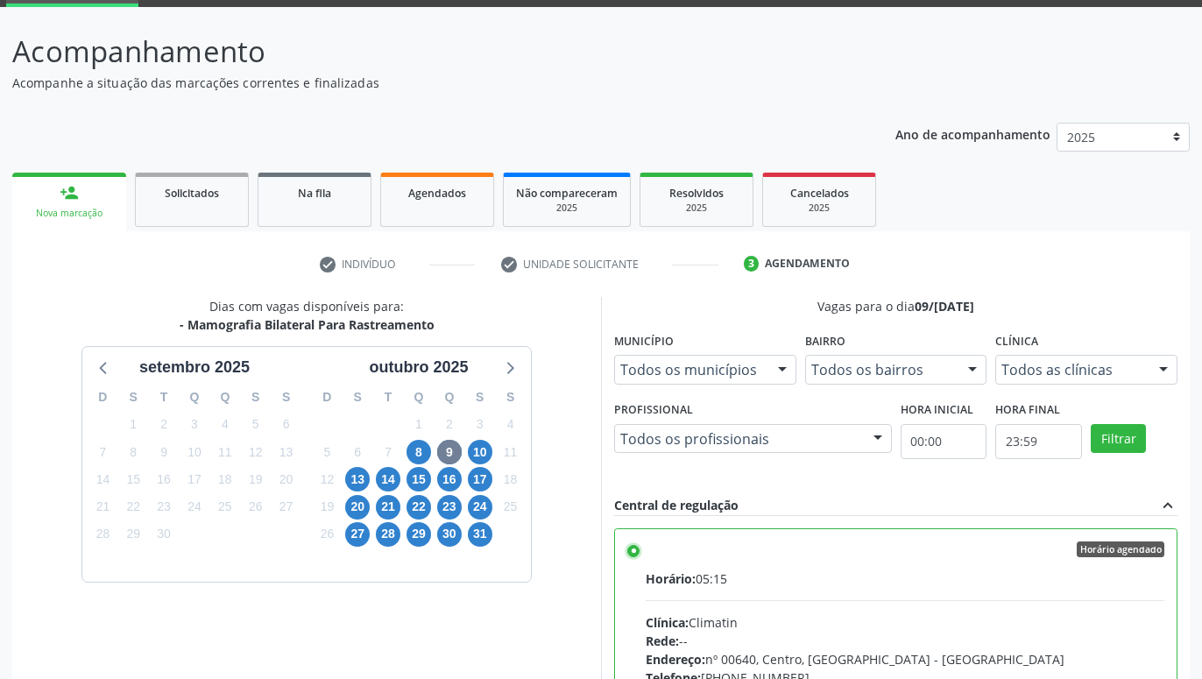
scroll to position [368, 0]
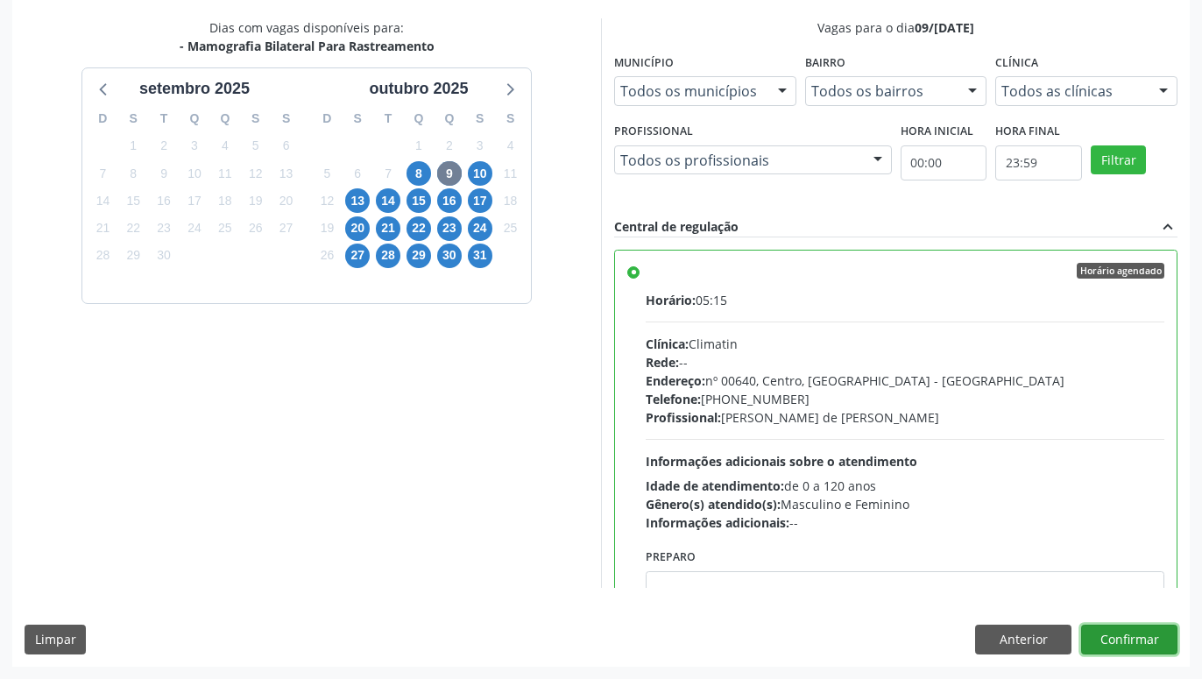
click at [1150, 639] on button "Confirmar" at bounding box center [1129, 640] width 96 height 30
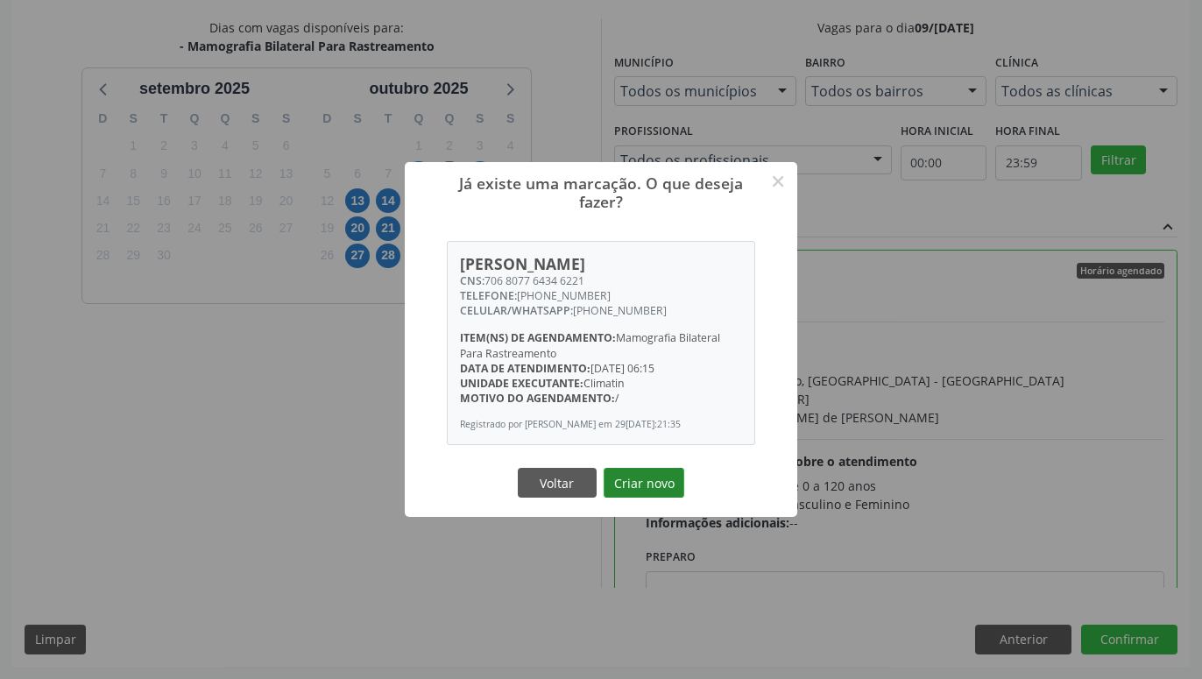
click at [662, 478] on button "Criar novo" at bounding box center [644, 483] width 81 height 30
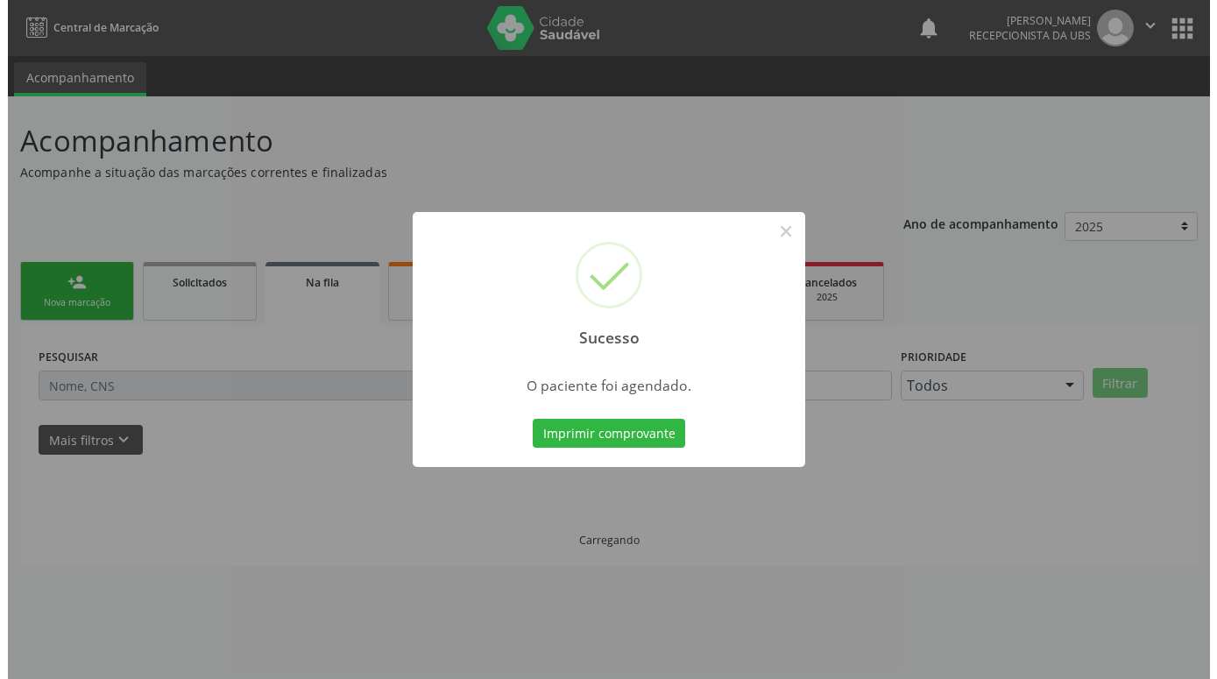
scroll to position [0, 0]
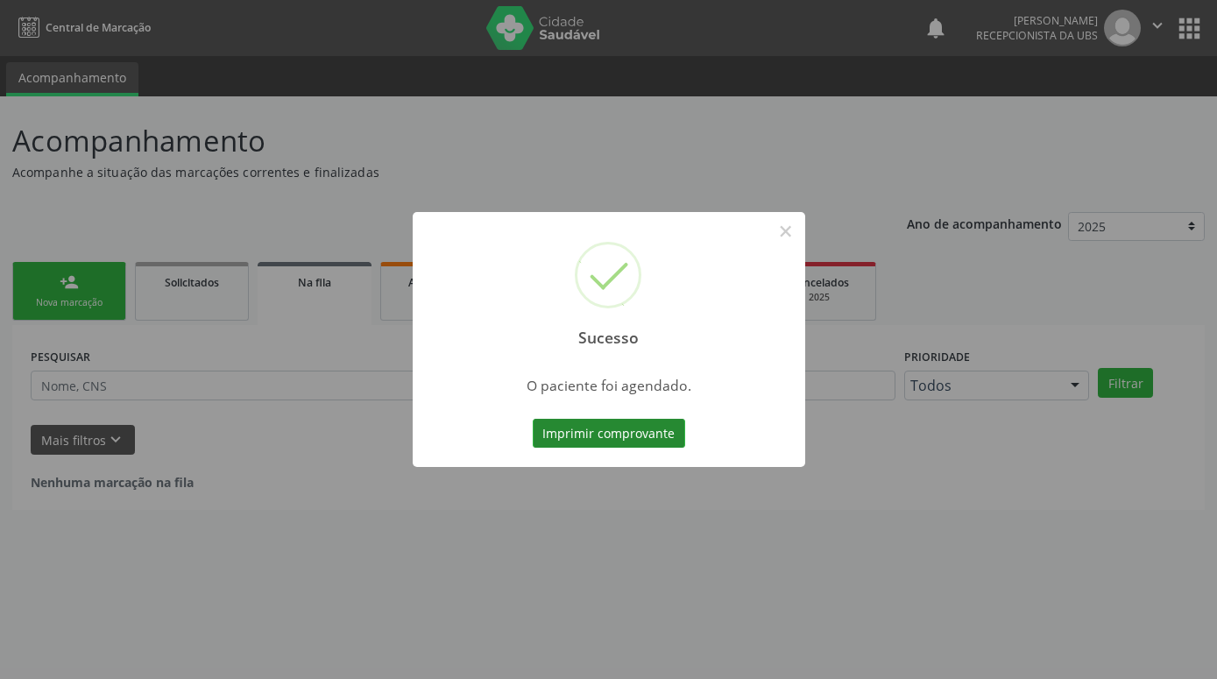
click at [659, 434] on button "Imprimir comprovante" at bounding box center [609, 434] width 152 height 30
